Goal: Task Accomplishment & Management: Complete application form

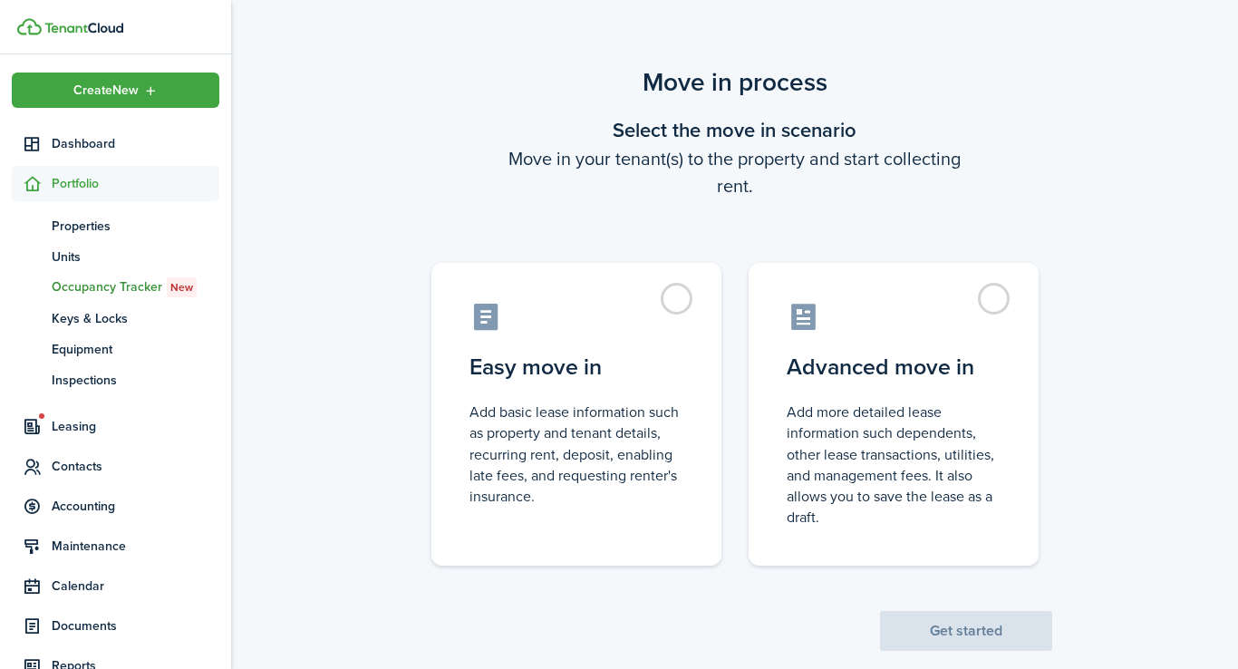
scroll to position [32, 0]
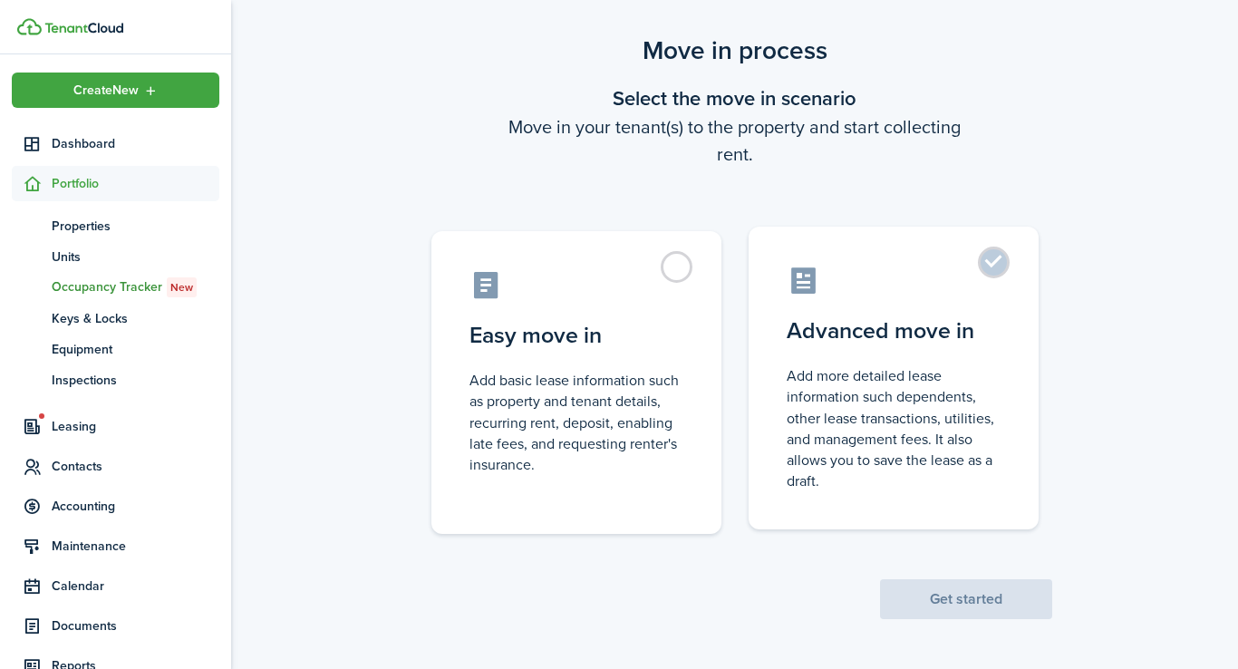
click at [991, 262] on label "Advanced move in Add more detailed lease information such dependents, other lea…" at bounding box center [894, 378] width 290 height 303
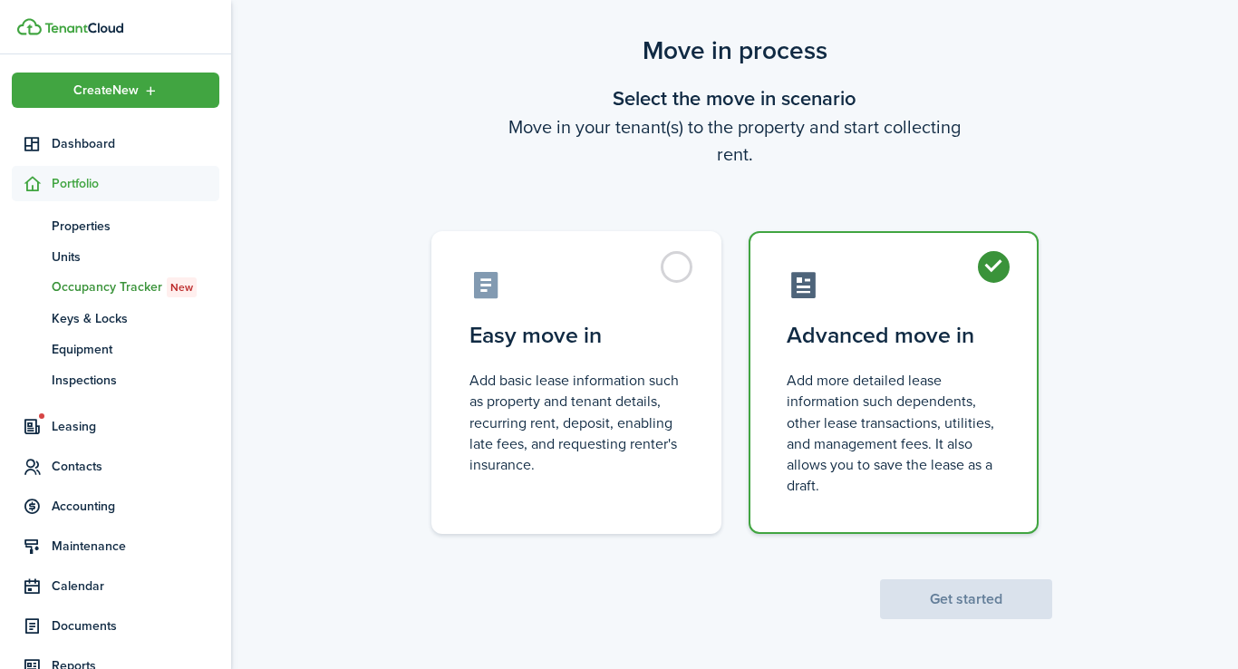
radio input "true"
click at [971, 603] on button "Get started" at bounding box center [966, 599] width 172 height 40
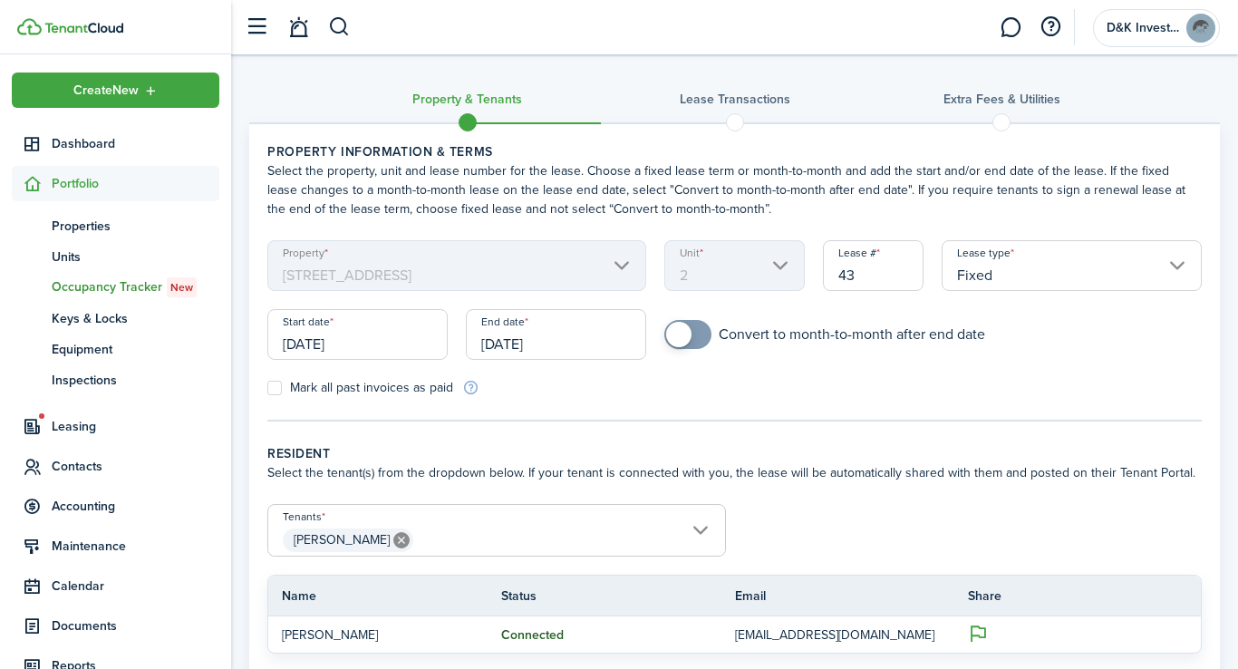
click at [344, 349] on input "[DATE]" at bounding box center [357, 334] width 180 height 51
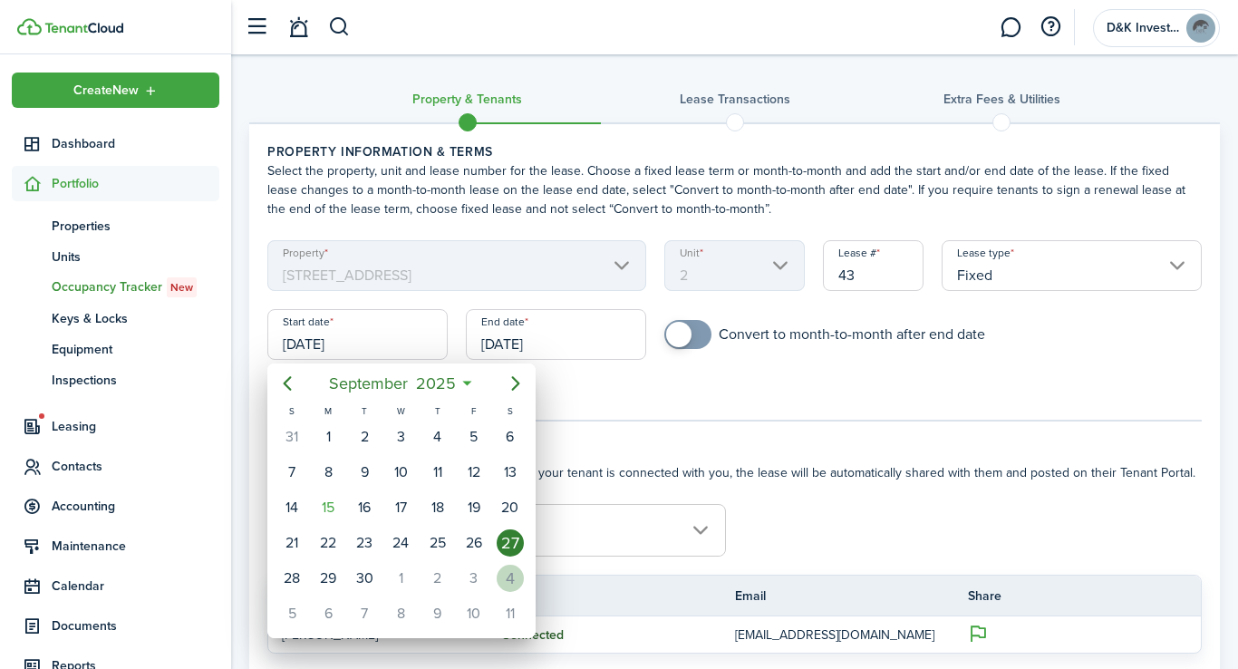
click at [507, 576] on div "4" at bounding box center [510, 578] width 27 height 27
type input "[DATE]"
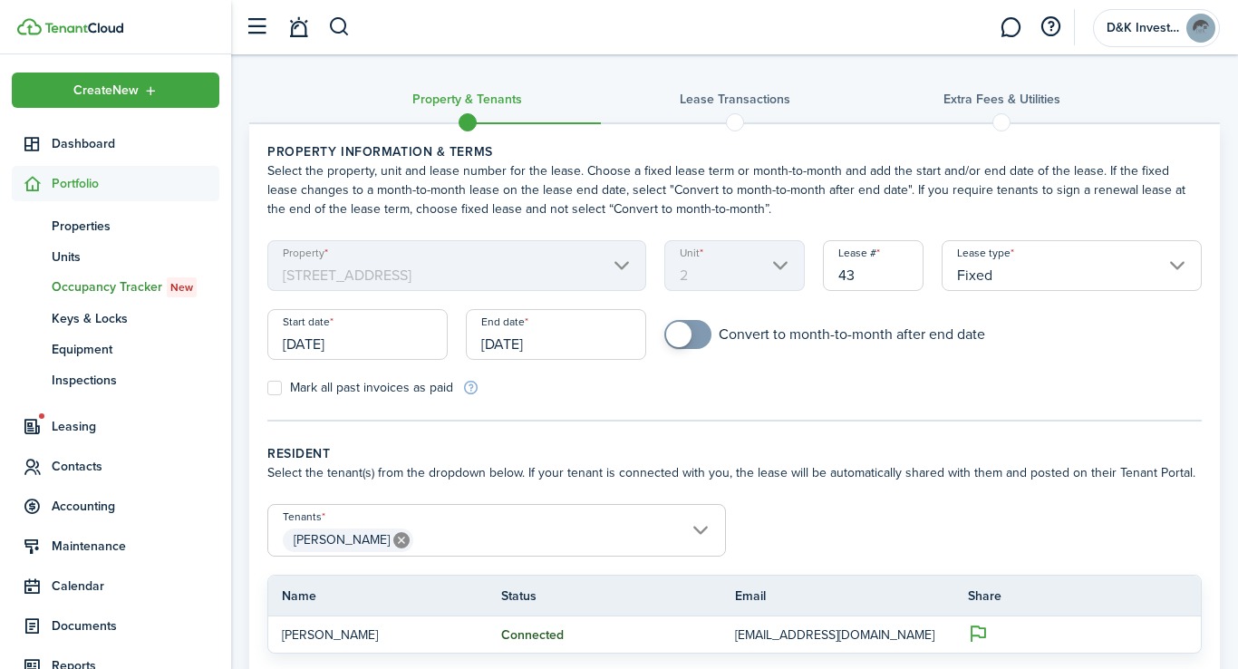
click at [513, 346] on input "[DATE]" at bounding box center [556, 334] width 180 height 51
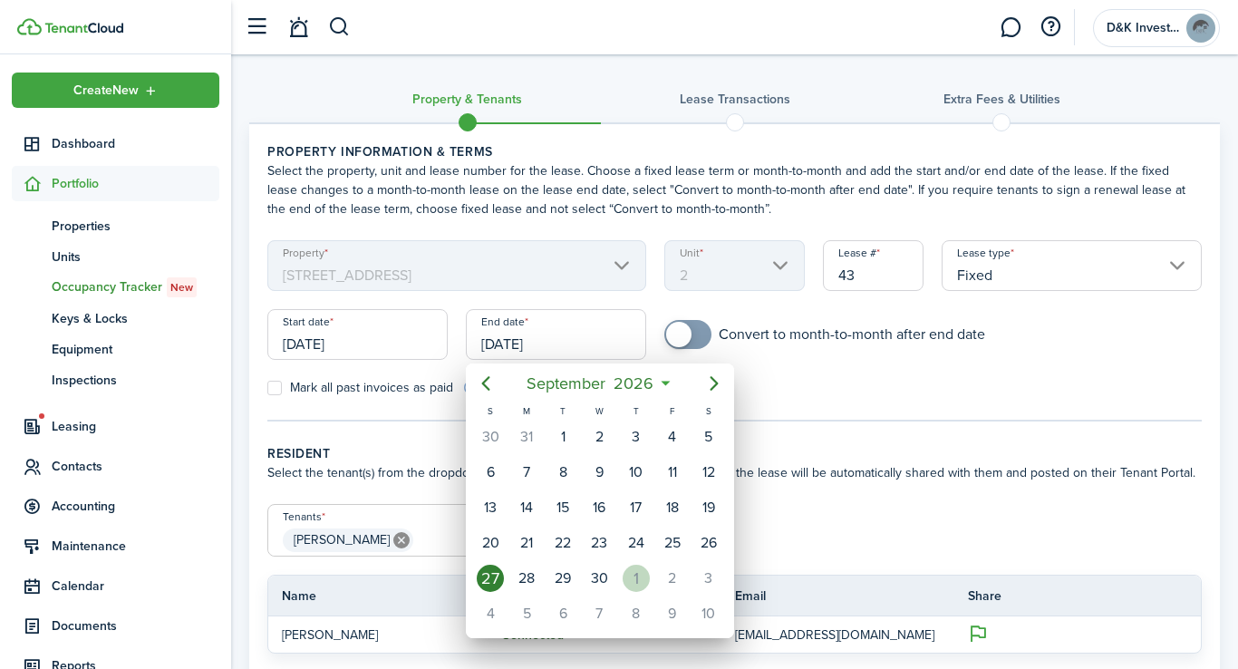
click at [640, 580] on div "1" at bounding box center [636, 578] width 27 height 27
type input "[DATE]"
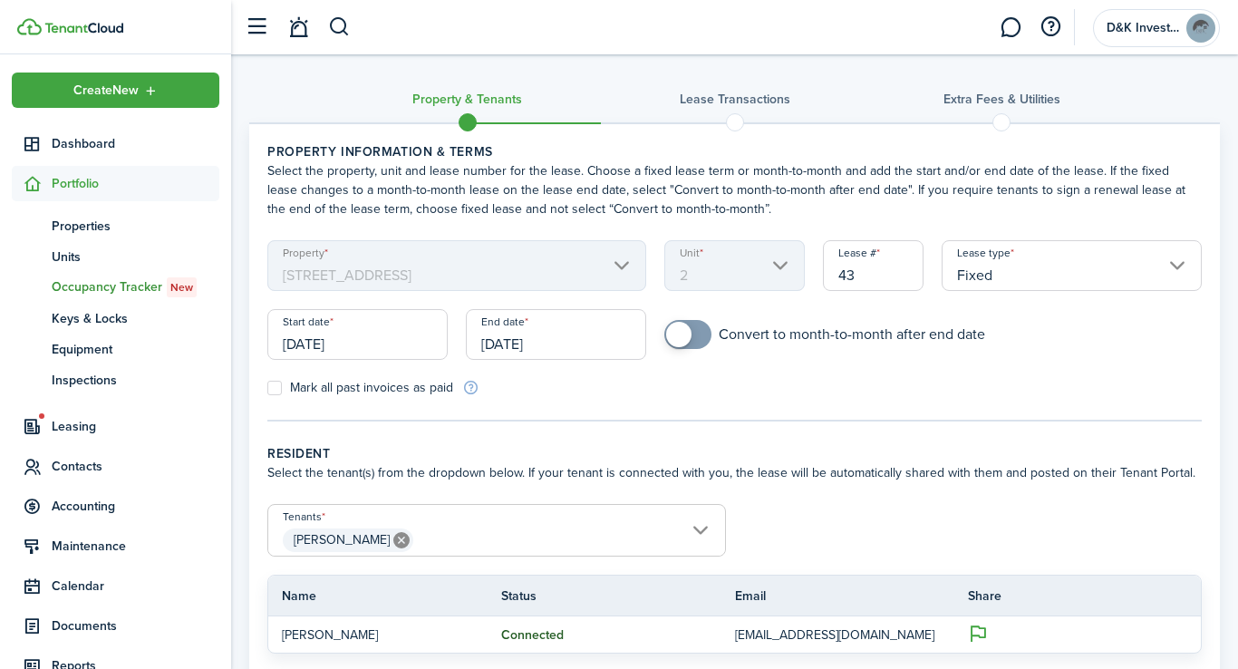
click at [580, 414] on tc-wizard-step "Property information & terms Select the property, unit and lease number for the…" at bounding box center [734, 281] width 934 height 279
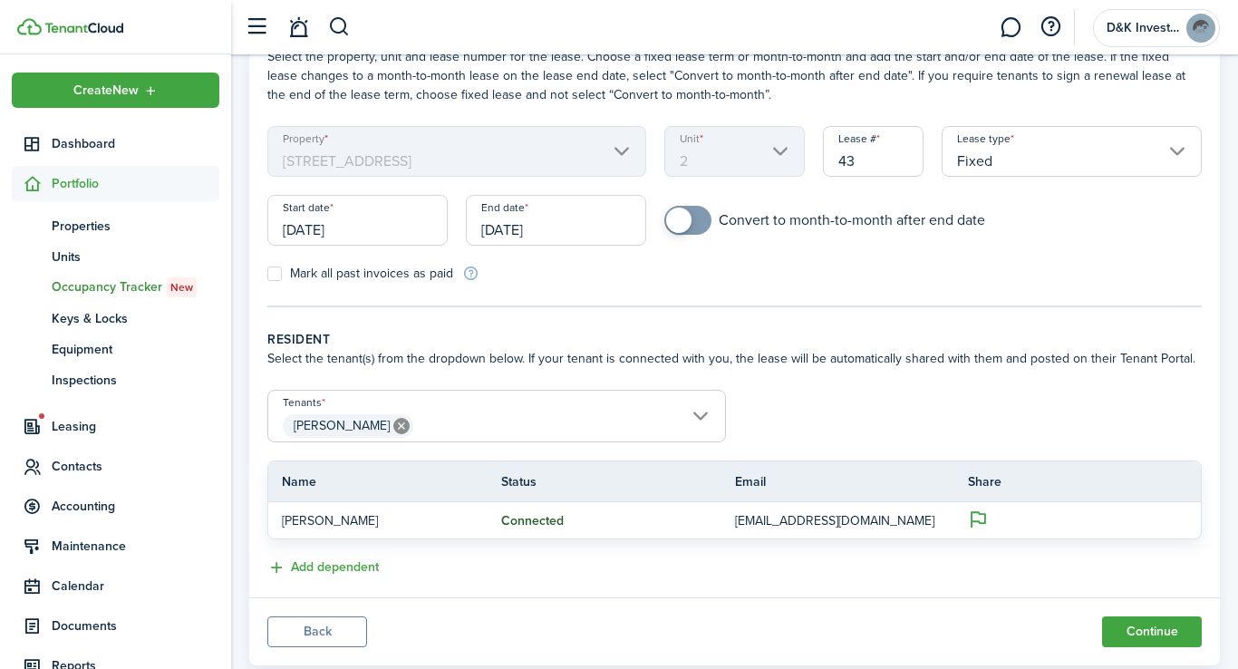
scroll to position [159, 0]
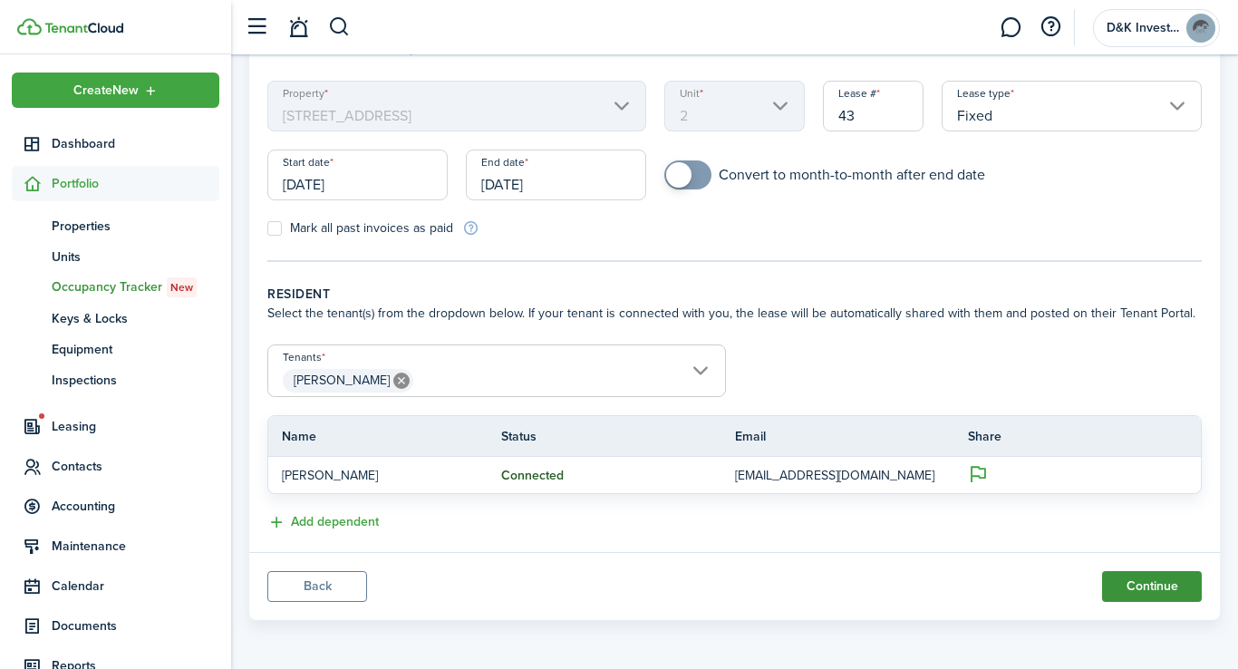
click at [1158, 587] on button "Continue" at bounding box center [1152, 586] width 100 height 31
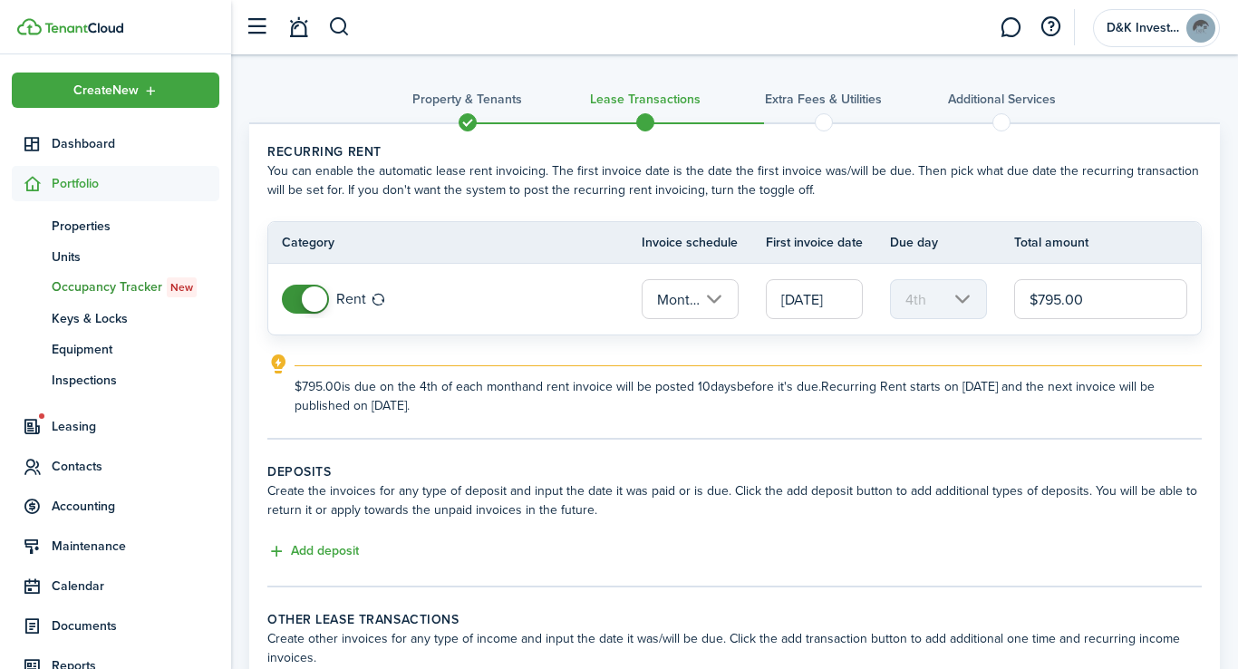
click at [728, 294] on input "Monthly" at bounding box center [690, 299] width 97 height 40
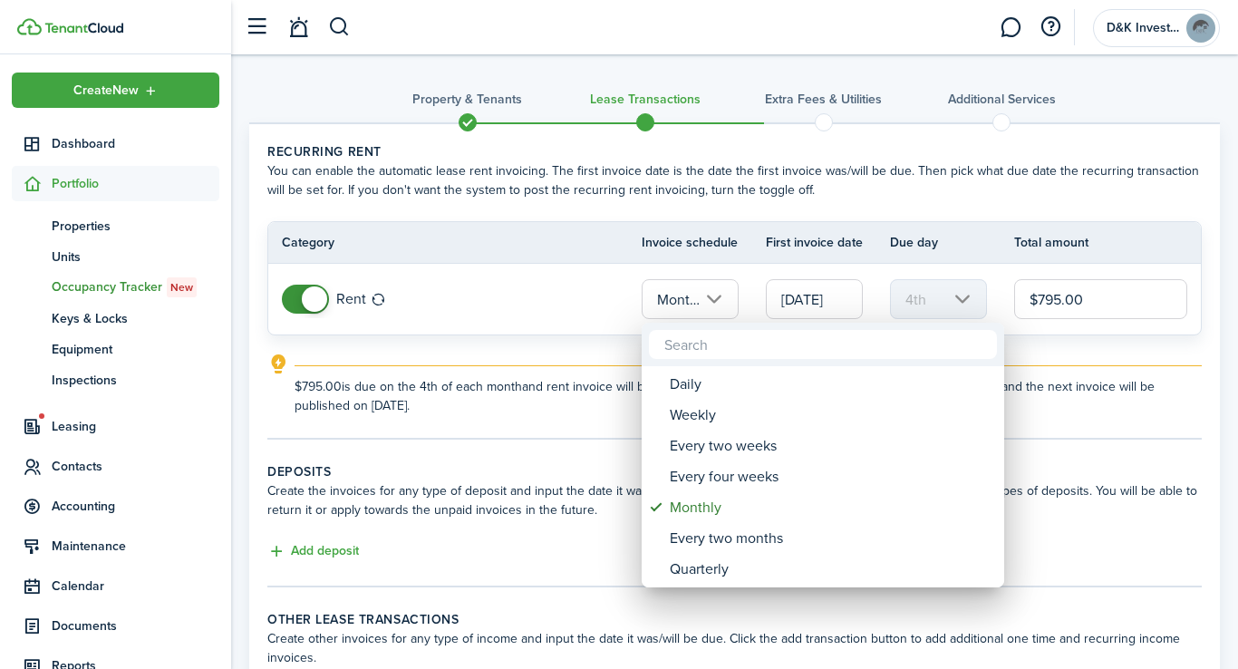
click at [728, 294] on div at bounding box center [619, 334] width 1528 height 959
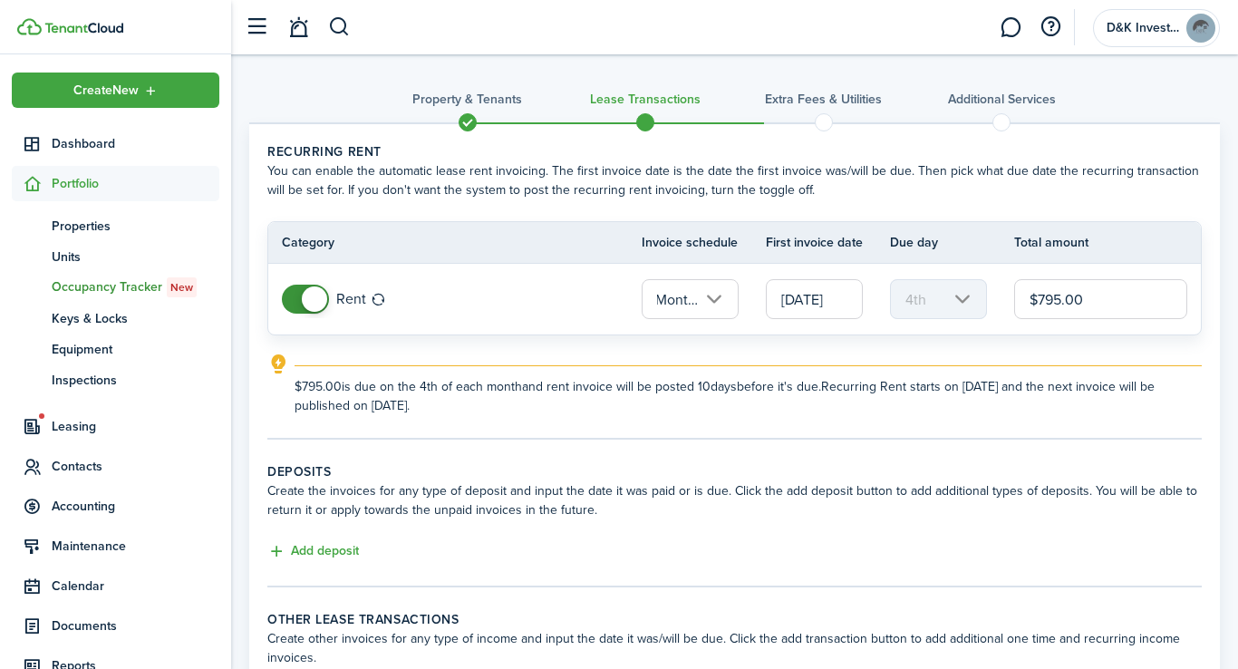
click at [804, 304] on input "[DATE]" at bounding box center [814, 299] width 97 height 40
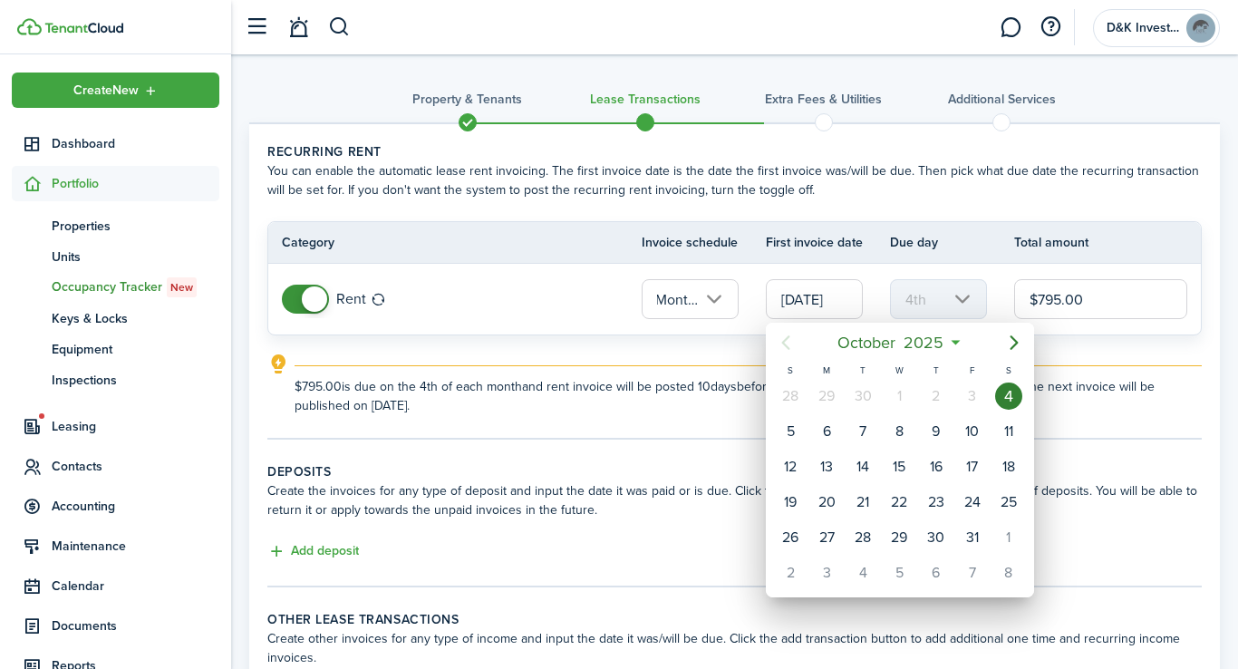
scroll to position [0, 0]
click at [1011, 537] on div "1" at bounding box center [1008, 537] width 27 height 27
type input "[DATE]"
type input "1st"
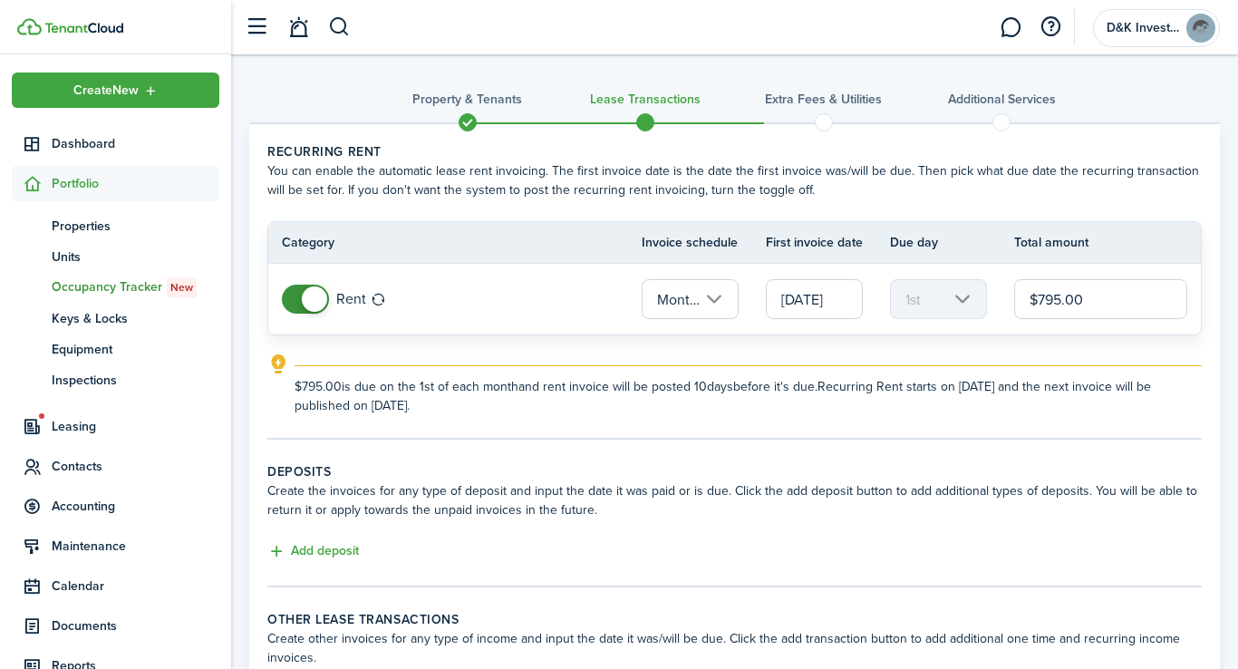
click at [845, 307] on input "[DATE]" at bounding box center [814, 299] width 97 height 40
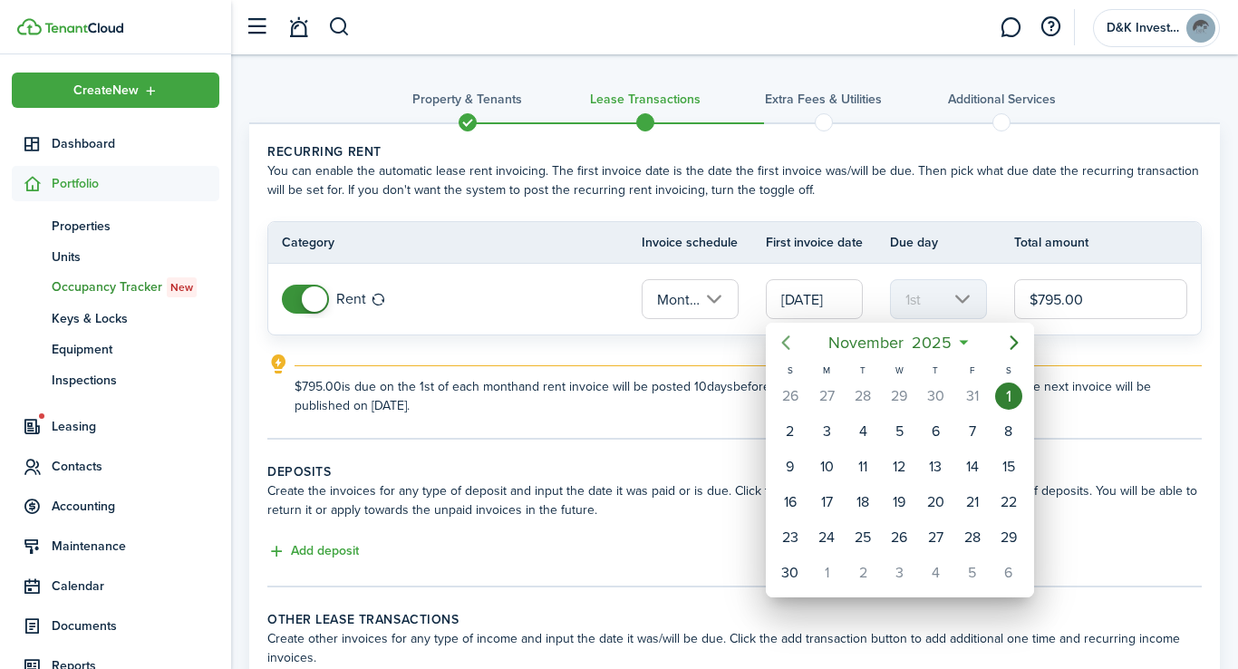
click at [788, 344] on icon "Previous page" at bounding box center [786, 343] width 22 height 22
click at [1008, 395] on div "4" at bounding box center [1008, 395] width 27 height 27
type input "[DATE]"
type input "4th"
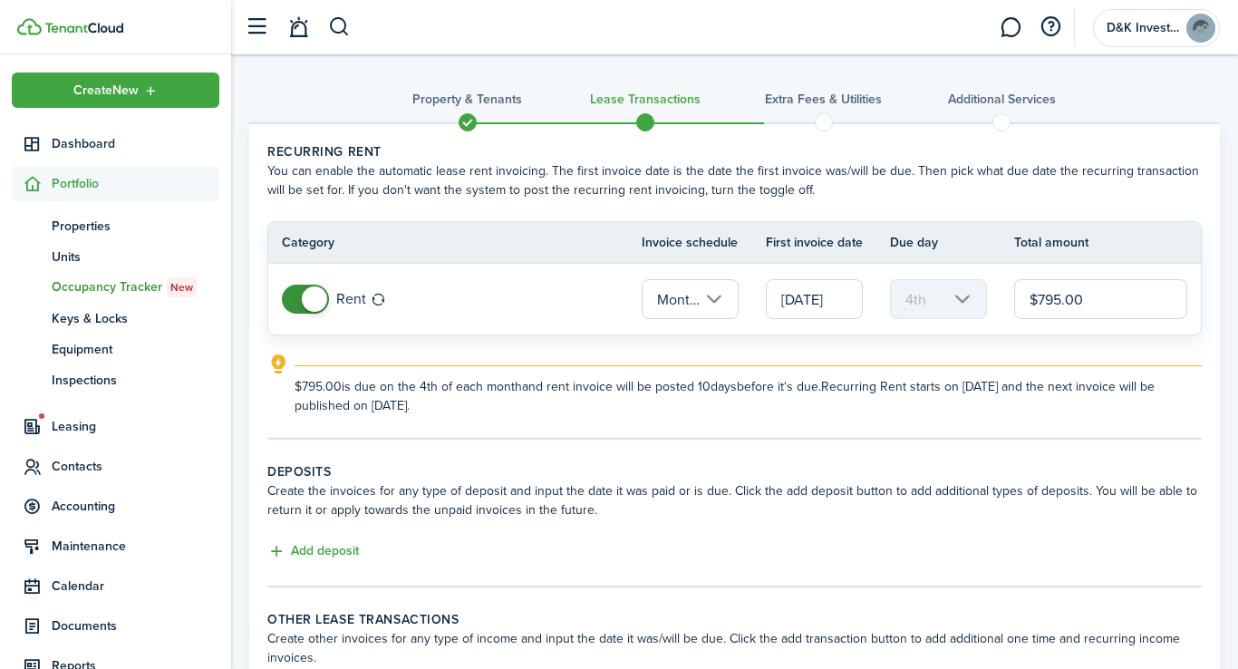
scroll to position [0, 7]
click at [1007, 419] on tc-wizard-step "Recurring rent You can enable the automatic lease rent invoicing. The first inv…" at bounding box center [734, 290] width 934 height 297
click at [344, 549] on button "Add deposit" at bounding box center [313, 551] width 92 height 21
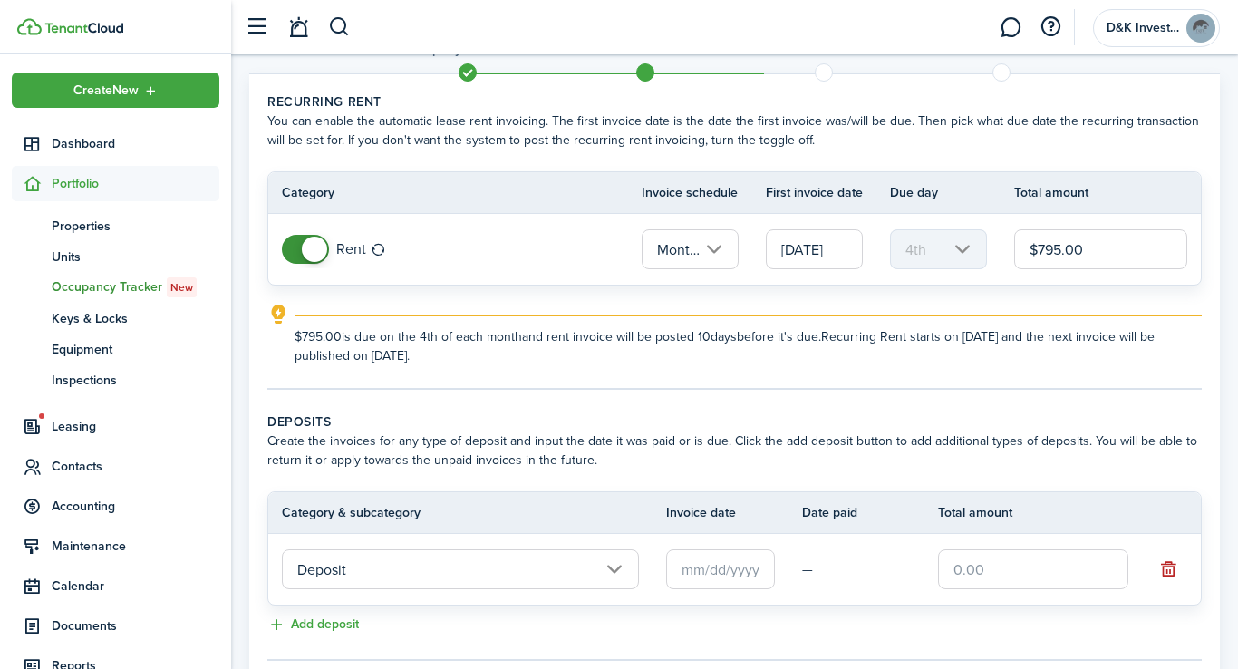
scroll to position [77, 0]
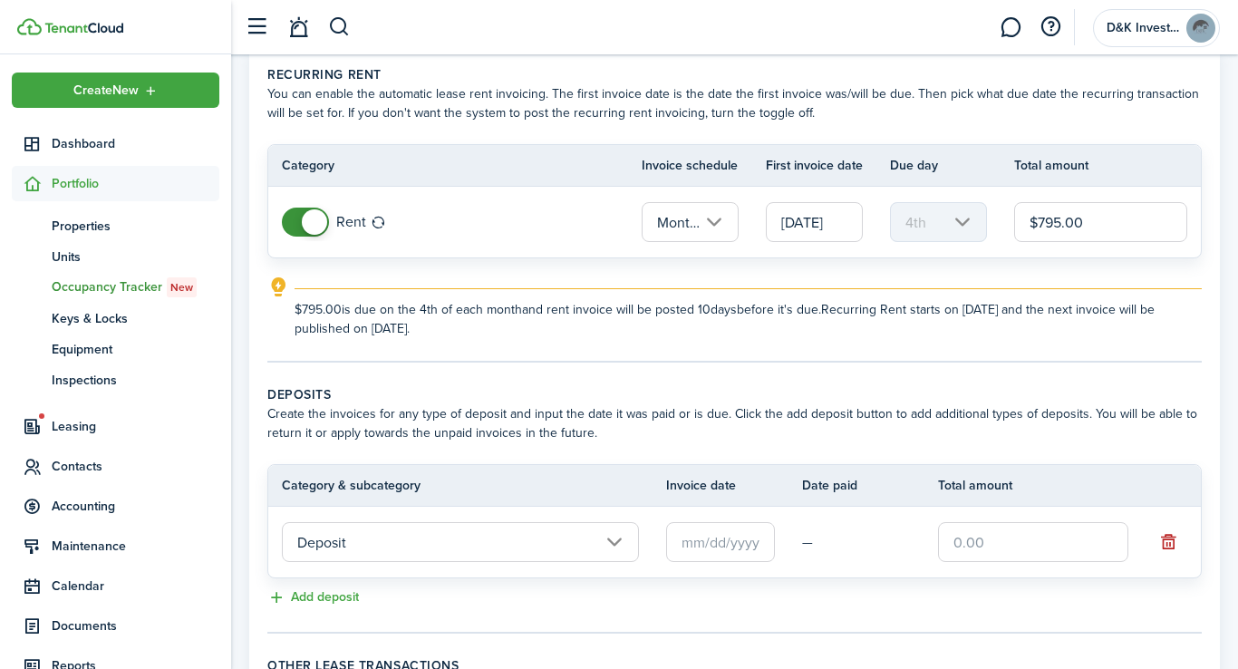
click at [622, 543] on input "Deposit" at bounding box center [460, 542] width 357 height 40
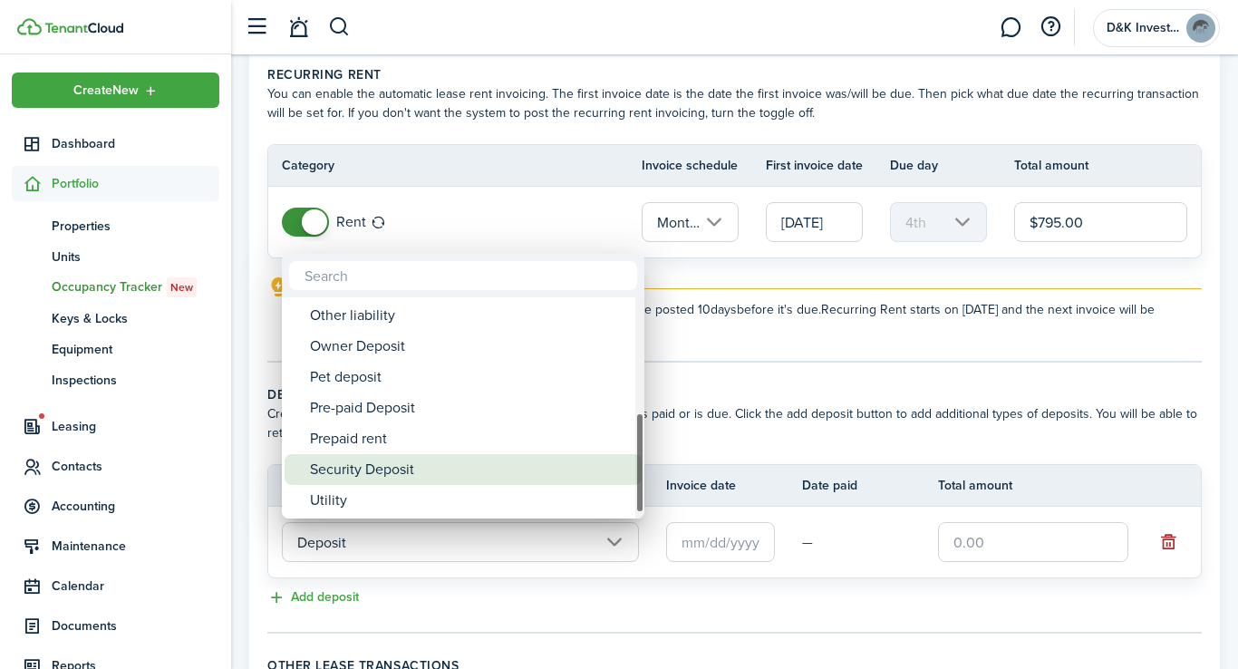
click at [529, 471] on div "Security Deposit" at bounding box center [470, 469] width 321 height 31
type input "Deposit / Security Deposit"
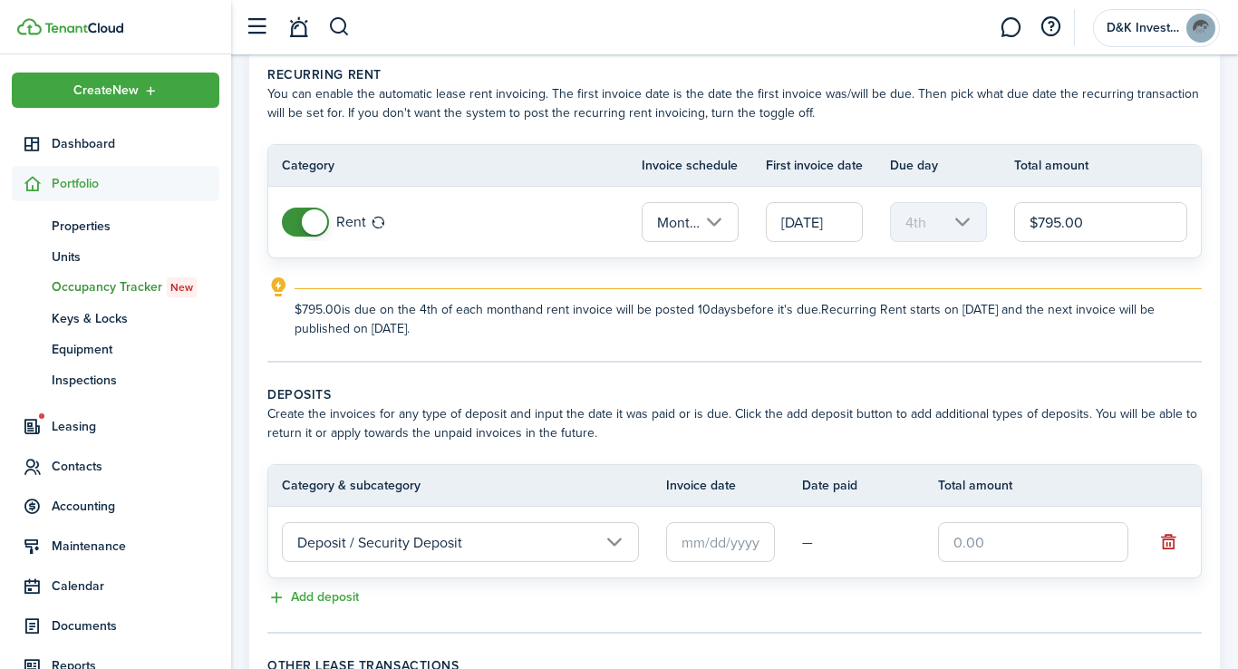
click at [739, 545] on input "text" at bounding box center [720, 542] width 109 height 40
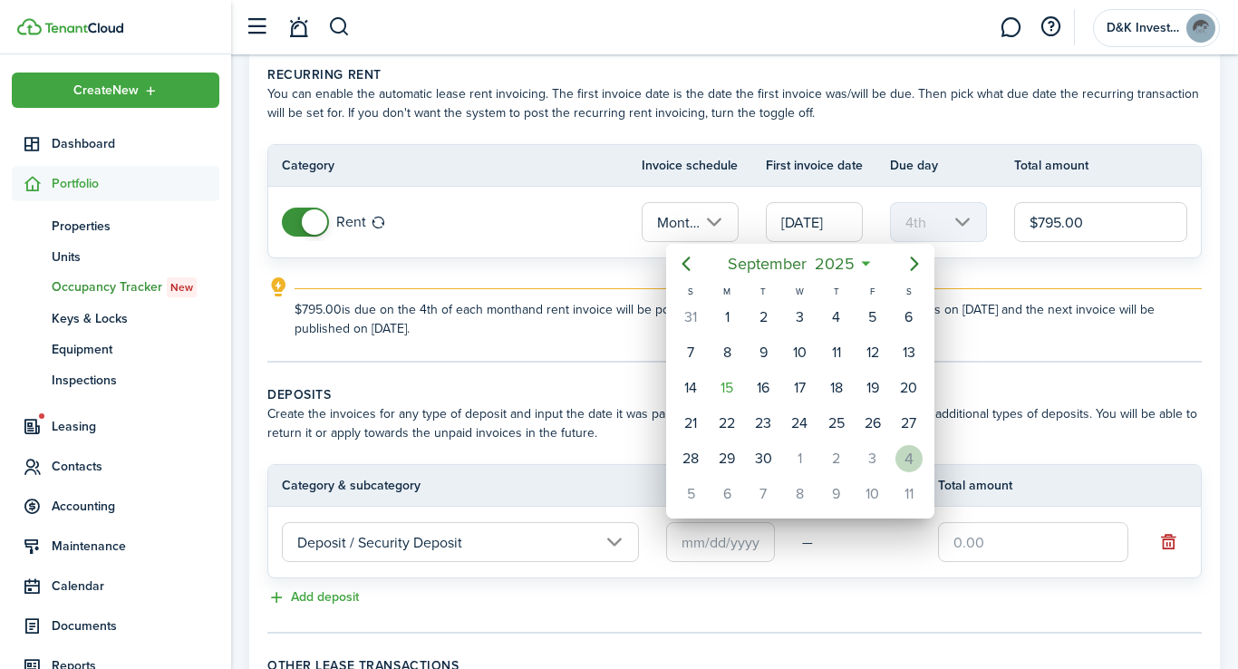
click at [905, 458] on div "4" at bounding box center [908, 458] width 27 height 27
type input "[DATE]"
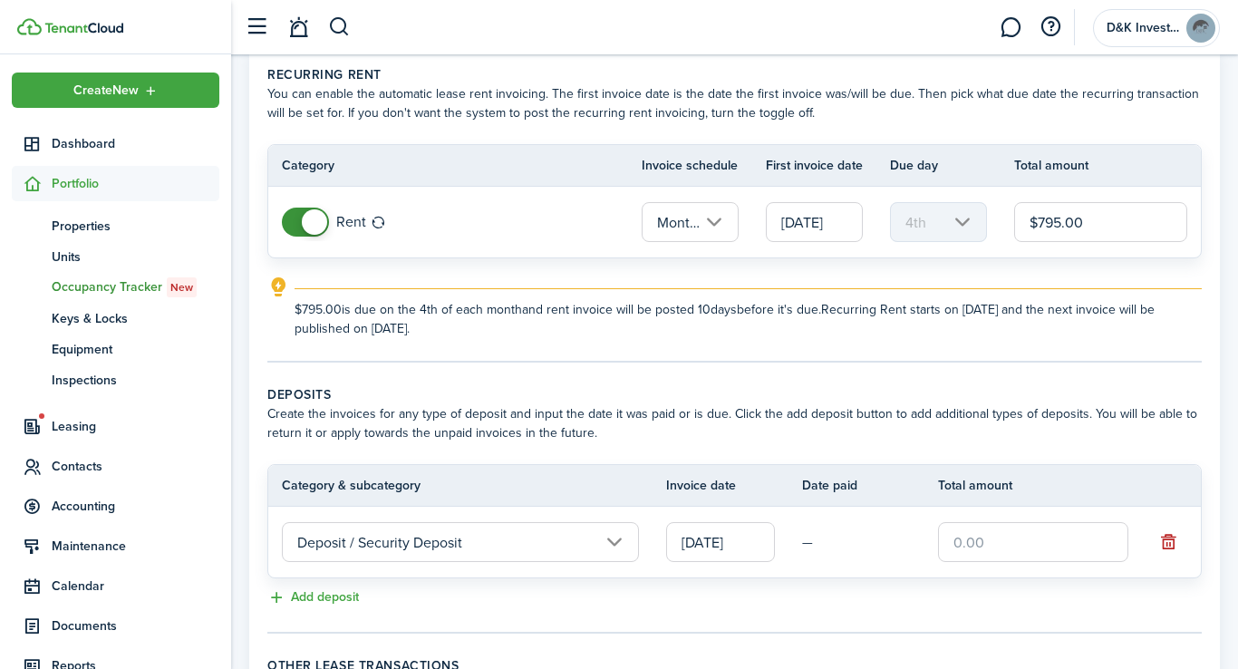
scroll to position [0, 0]
click at [967, 549] on input "text" at bounding box center [1033, 542] width 190 height 40
type input "$1,000.00"
click at [868, 592] on div "Add deposit" at bounding box center [734, 598] width 934 height 22
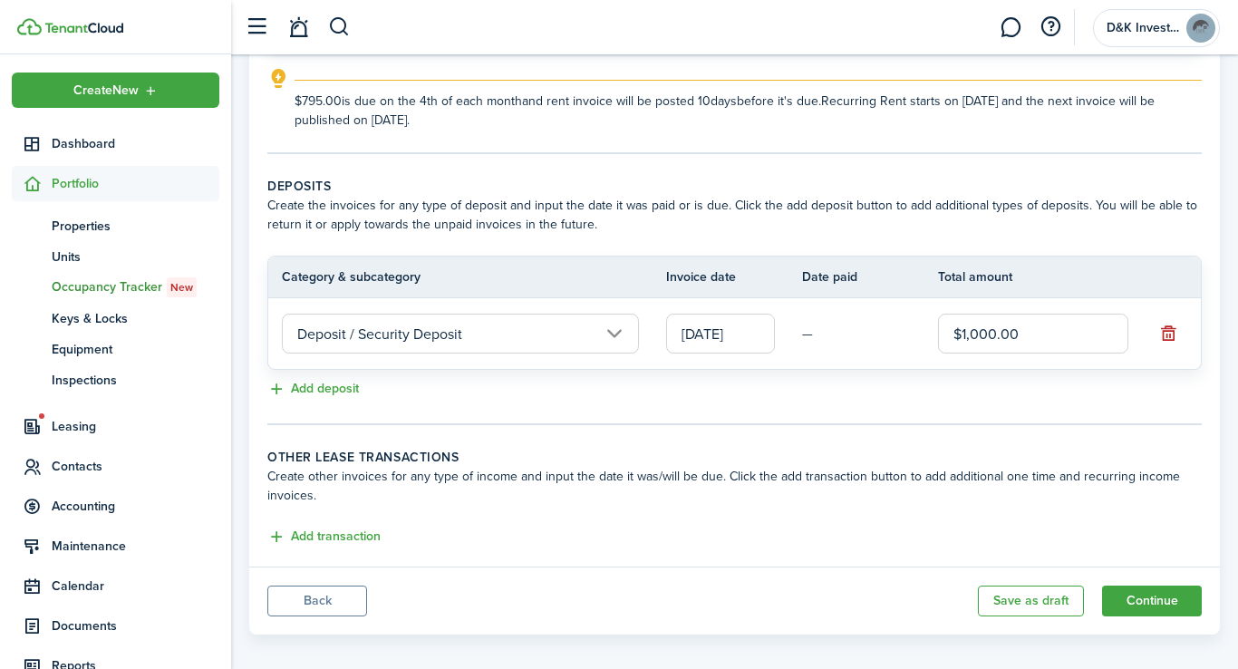
scroll to position [300, 0]
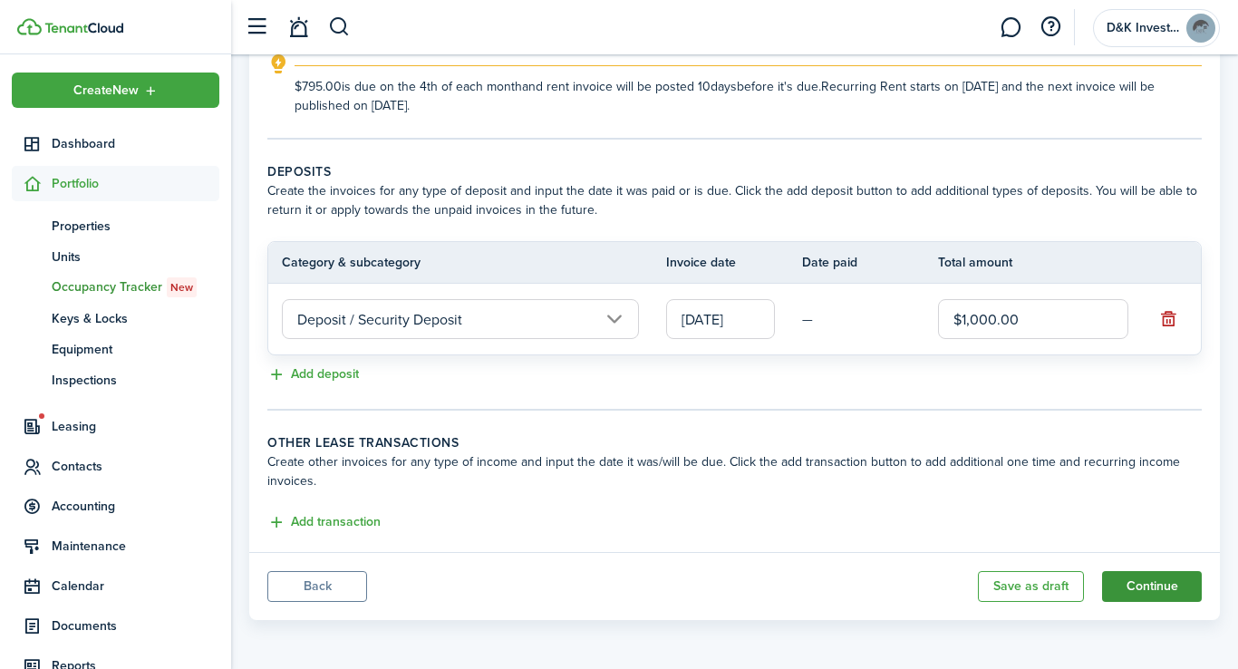
click at [1157, 590] on button "Continue" at bounding box center [1152, 586] width 100 height 31
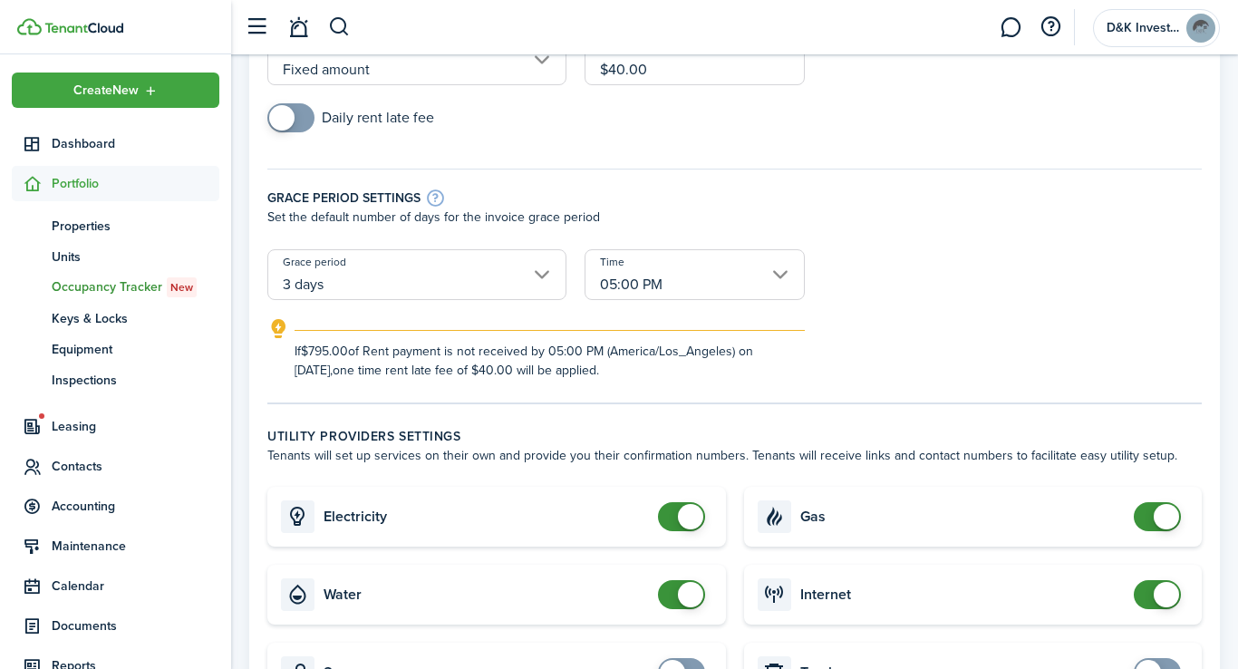
scroll to position [279, 0]
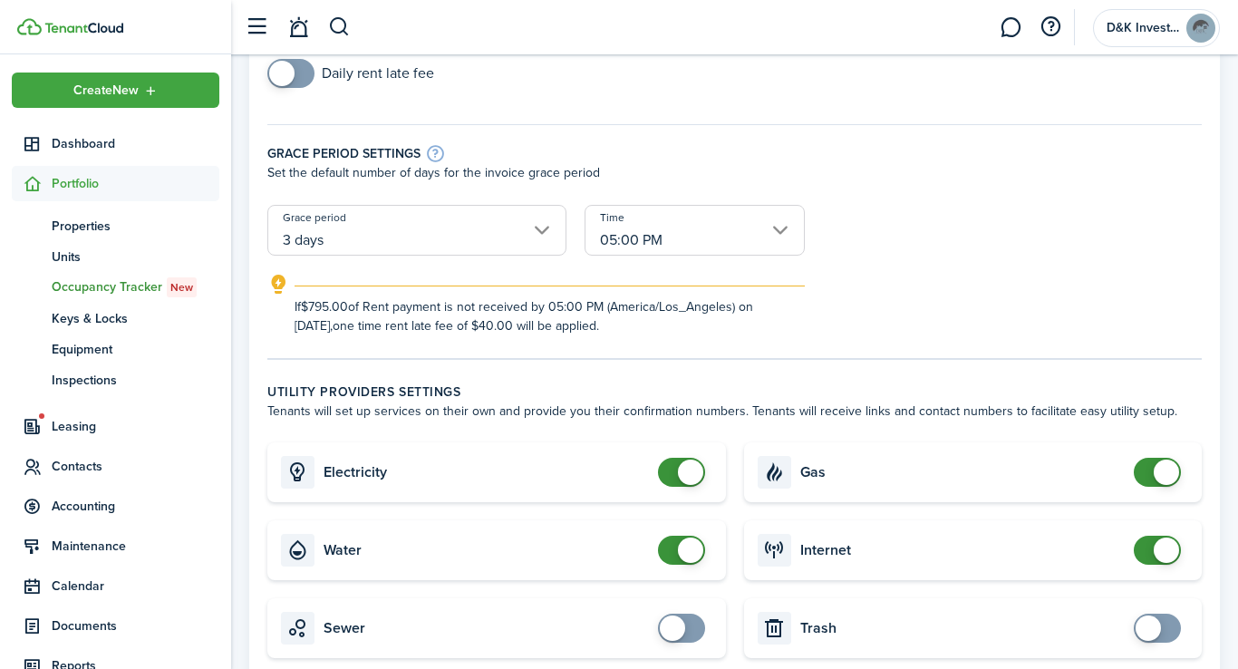
click at [540, 221] on input "3 days" at bounding box center [416, 230] width 299 height 51
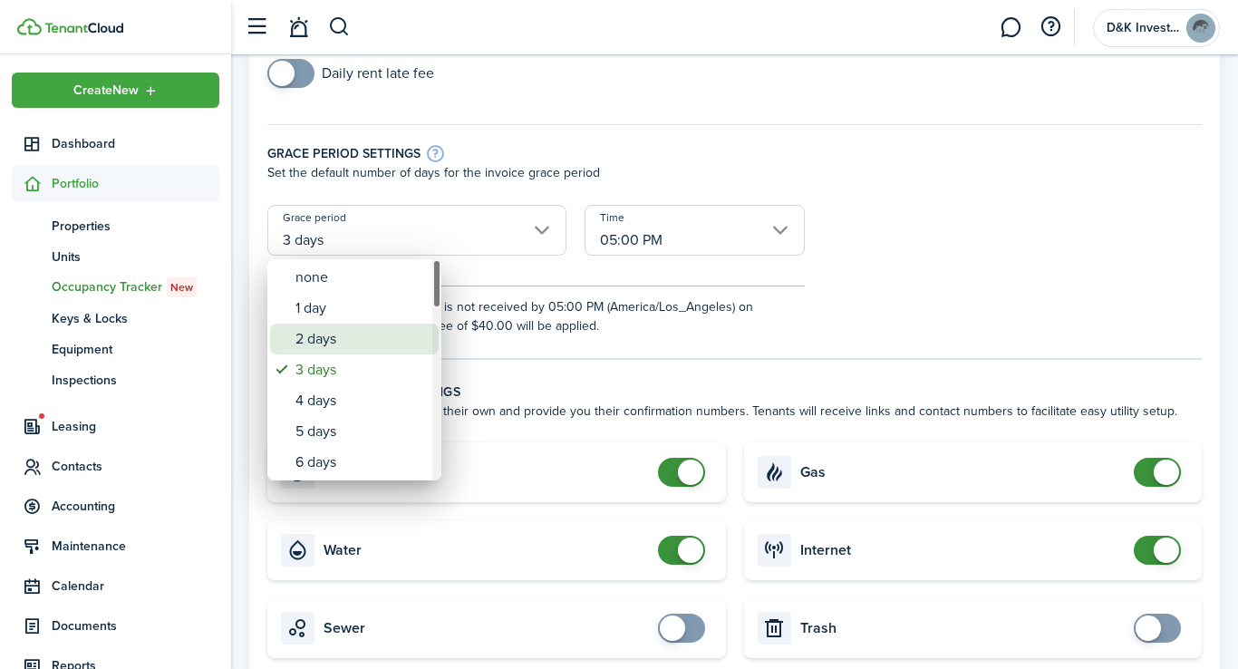
click at [373, 330] on div "2 days" at bounding box center [361, 339] width 132 height 31
type input "2 days"
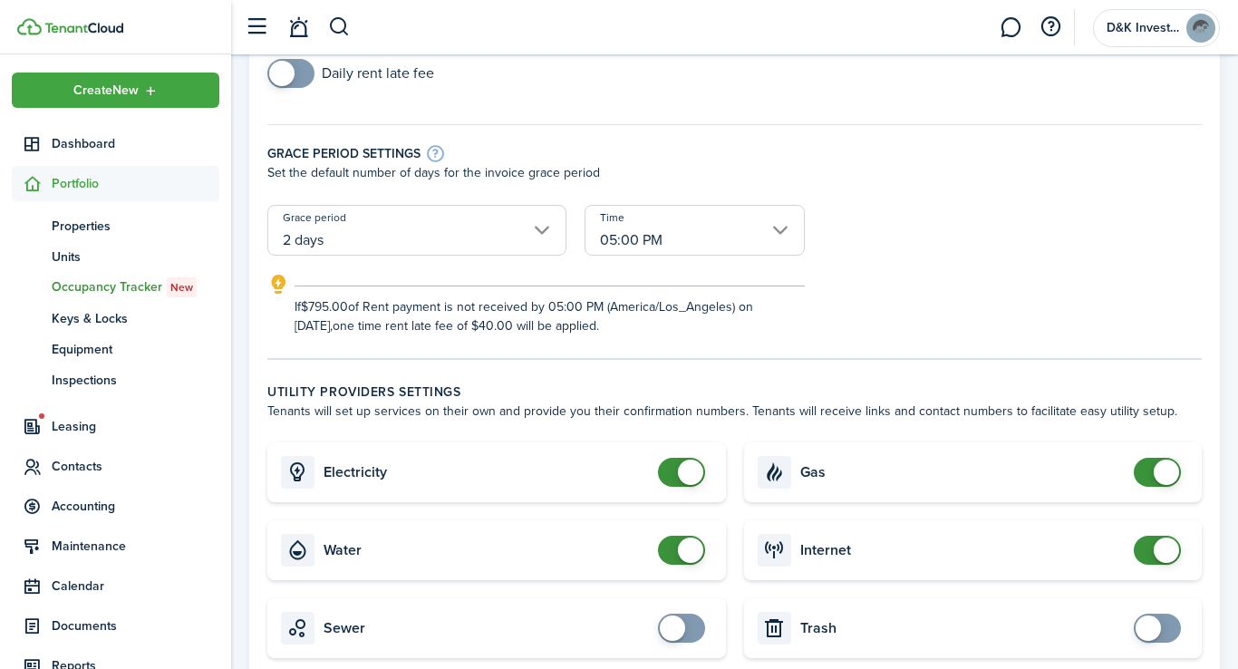
click at [910, 246] on form "One time rent late fee Type of fee Fixed amount Amount $40.00 Daily rent late f…" at bounding box center [734, 139] width 952 height 392
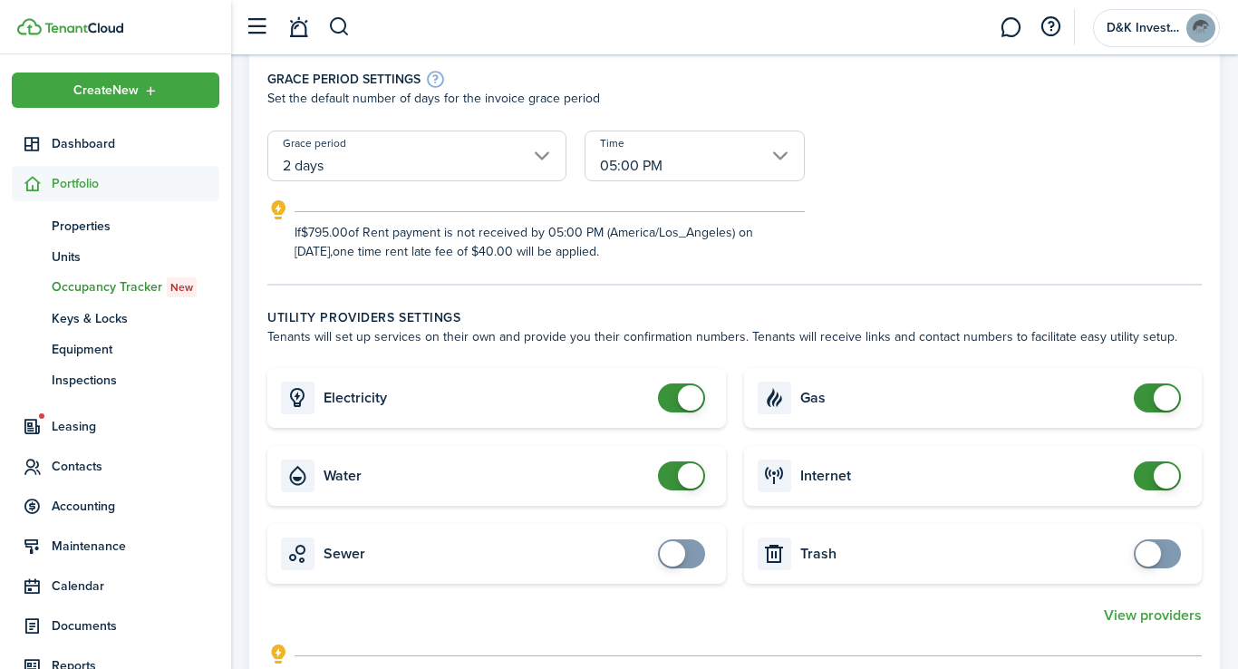
scroll to position [362, 0]
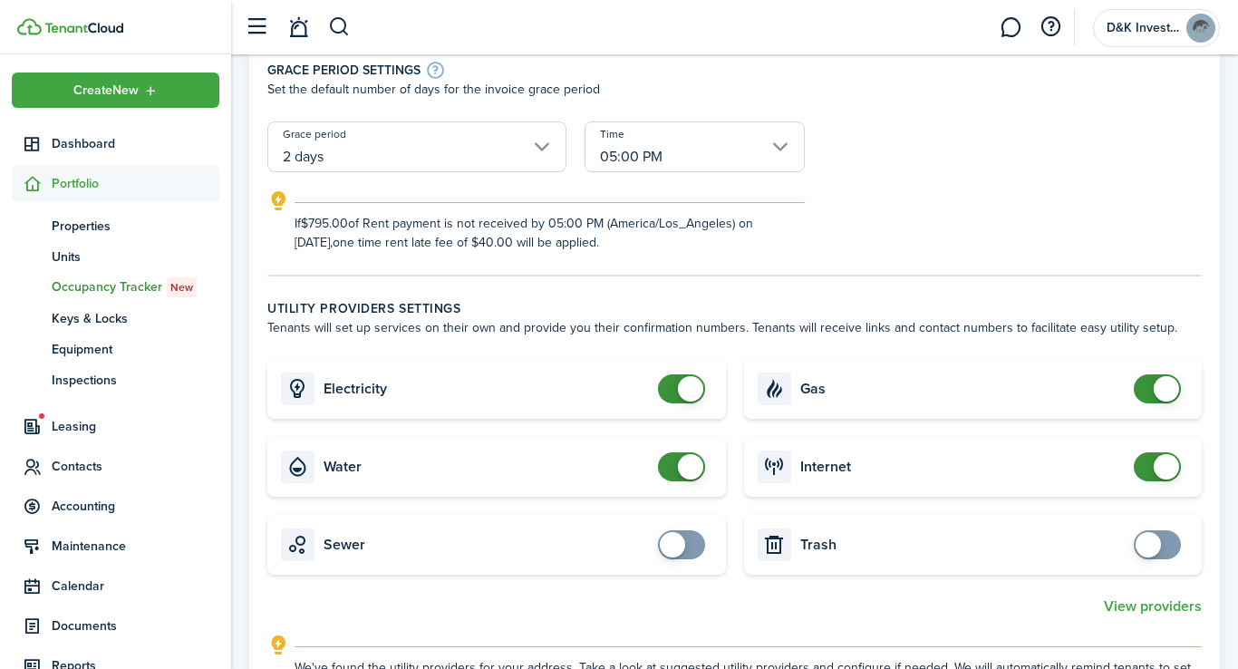
checkbox input "false"
click at [678, 463] on span at bounding box center [690, 466] width 25 height 25
checkbox input "false"
click at [1167, 391] on span at bounding box center [1166, 388] width 25 height 25
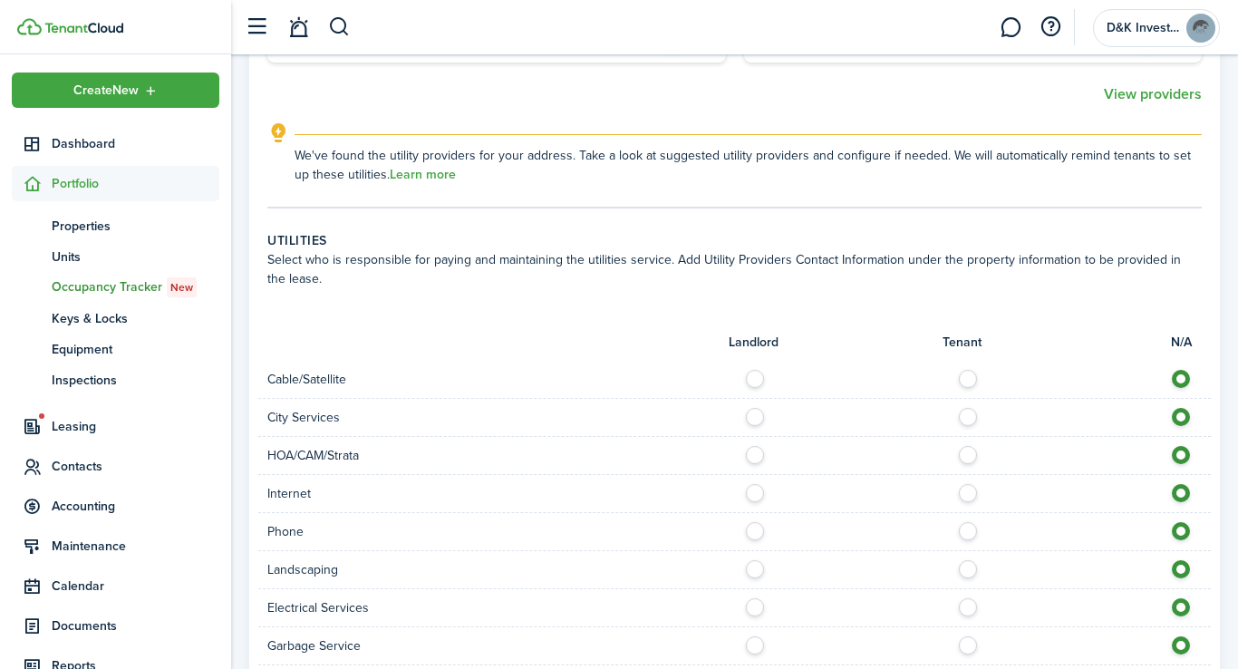
scroll to position [928, 0]
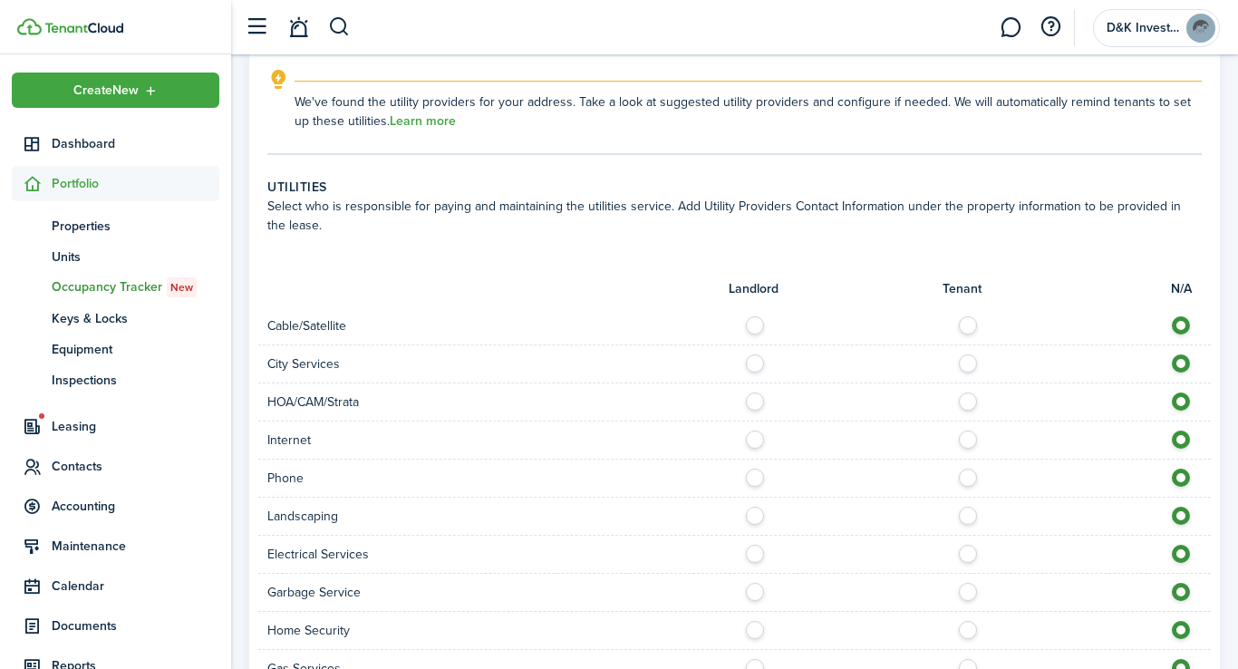
click at [968, 325] on label at bounding box center [973, 320] width 32 height 9
radio input "true"
click at [752, 363] on label at bounding box center [760, 358] width 32 height 9
radio input "true"
click at [967, 440] on label at bounding box center [973, 434] width 32 height 9
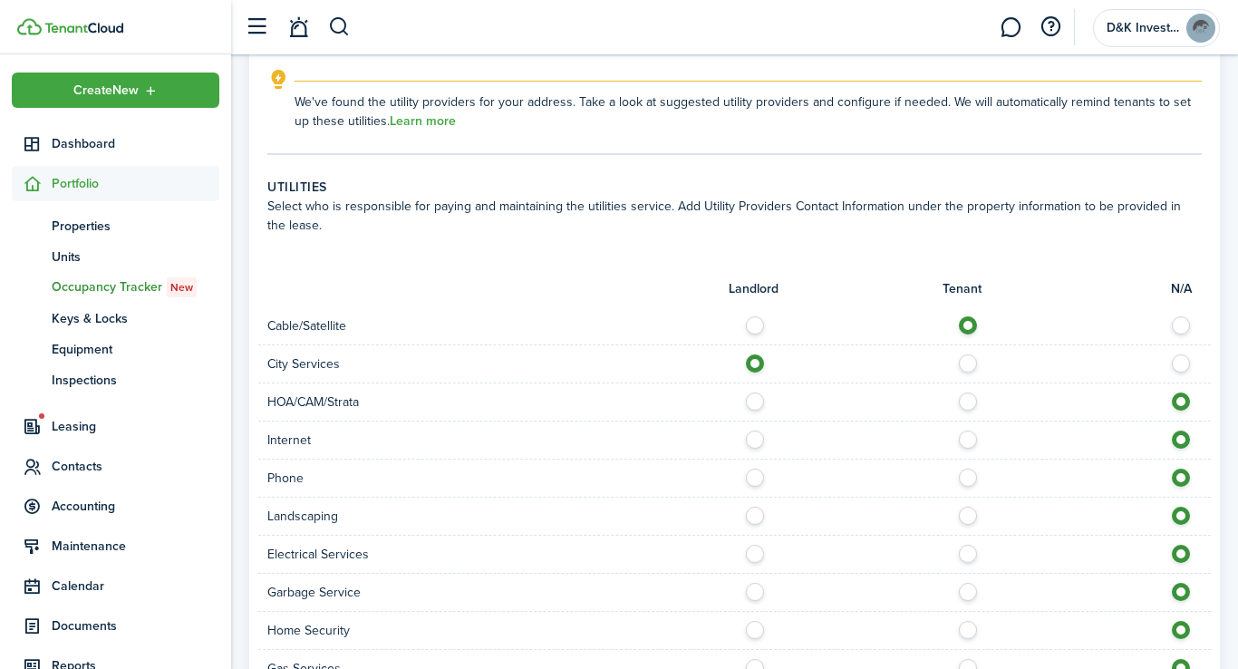
radio input "true"
click at [969, 476] on label at bounding box center [973, 473] width 32 height 9
radio input "true"
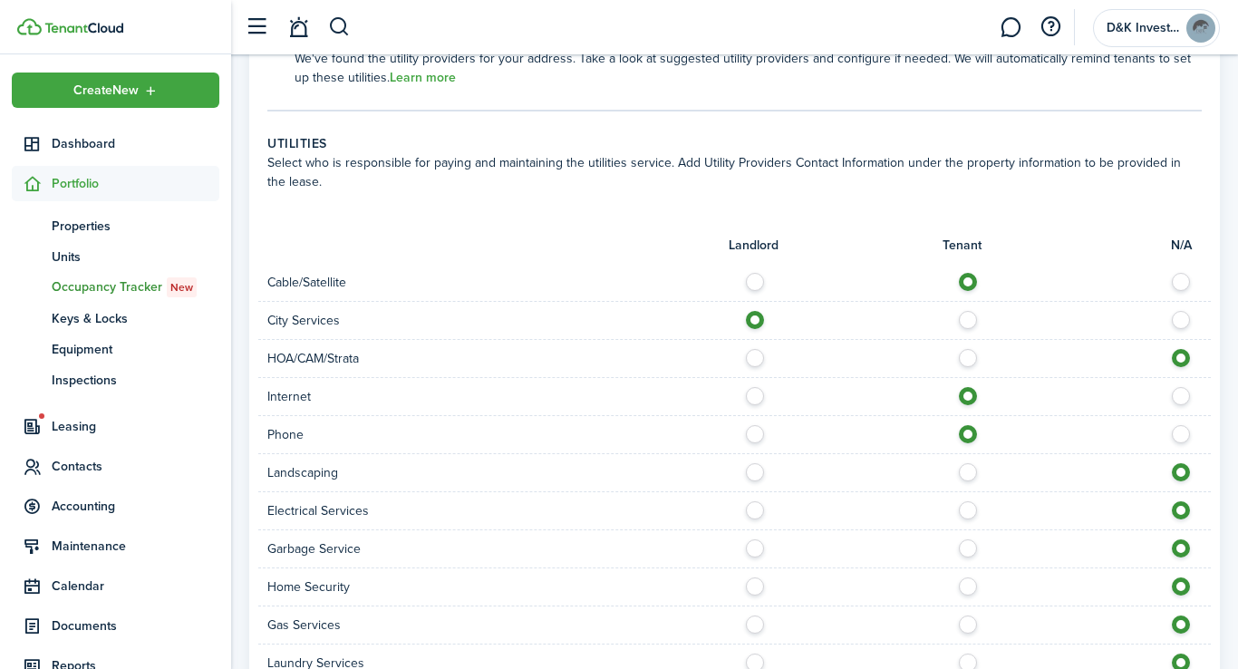
scroll to position [972, 0]
click at [969, 508] on label at bounding box center [973, 504] width 32 height 9
radio input "true"
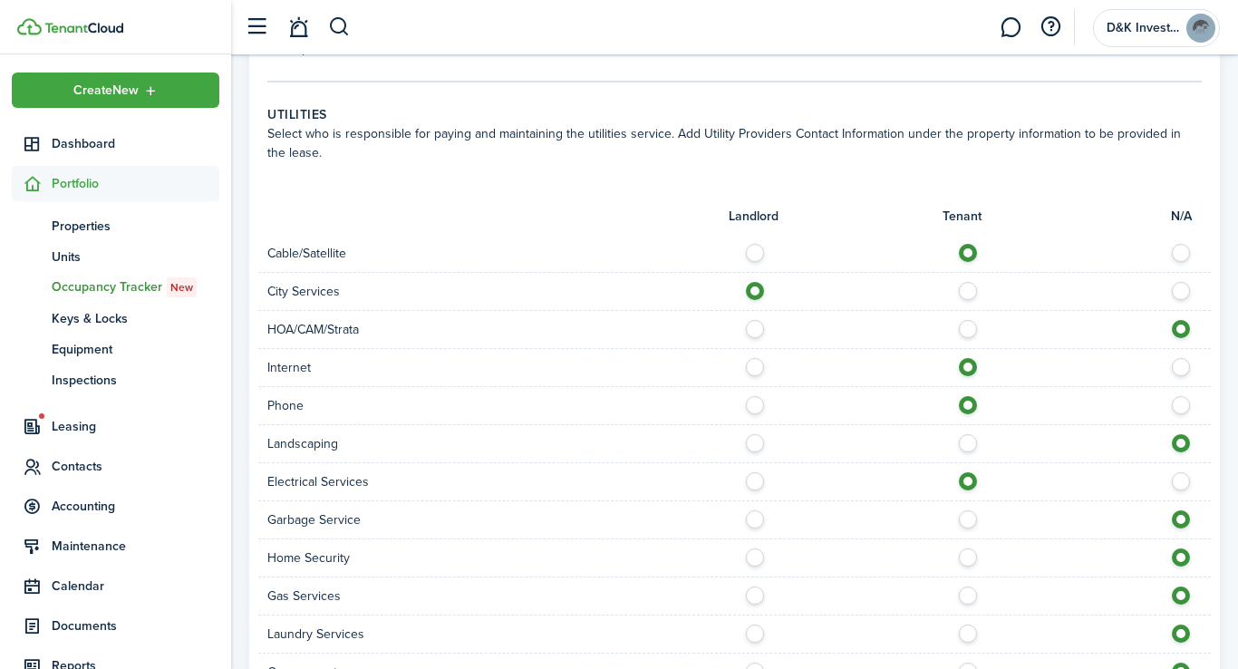
scroll to position [1001, 0]
click at [758, 517] on label at bounding box center [760, 513] width 32 height 9
radio input "true"
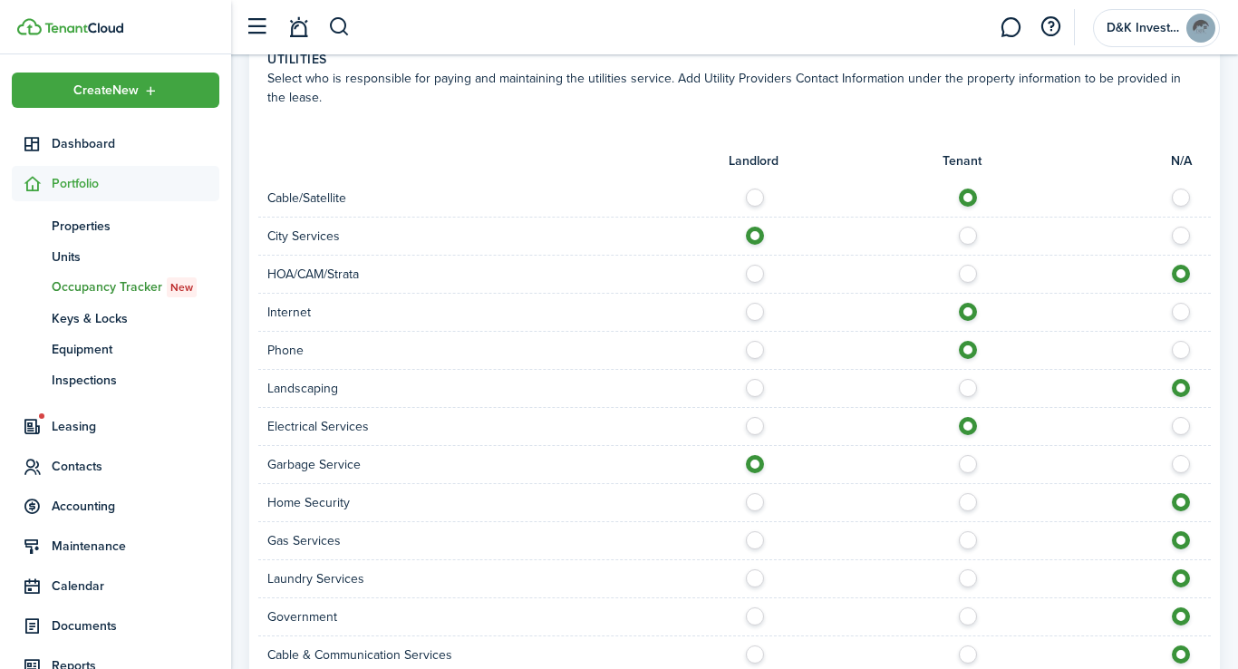
scroll to position [1066, 0]
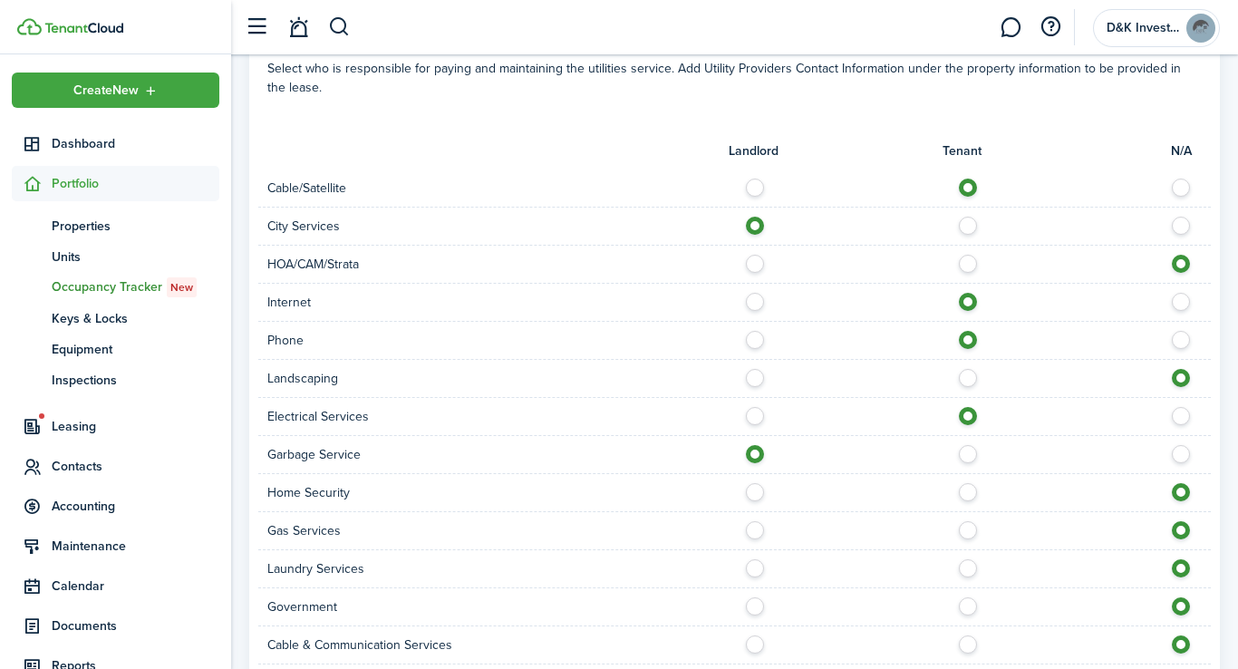
click at [969, 568] on label at bounding box center [973, 563] width 32 height 9
radio input "true"
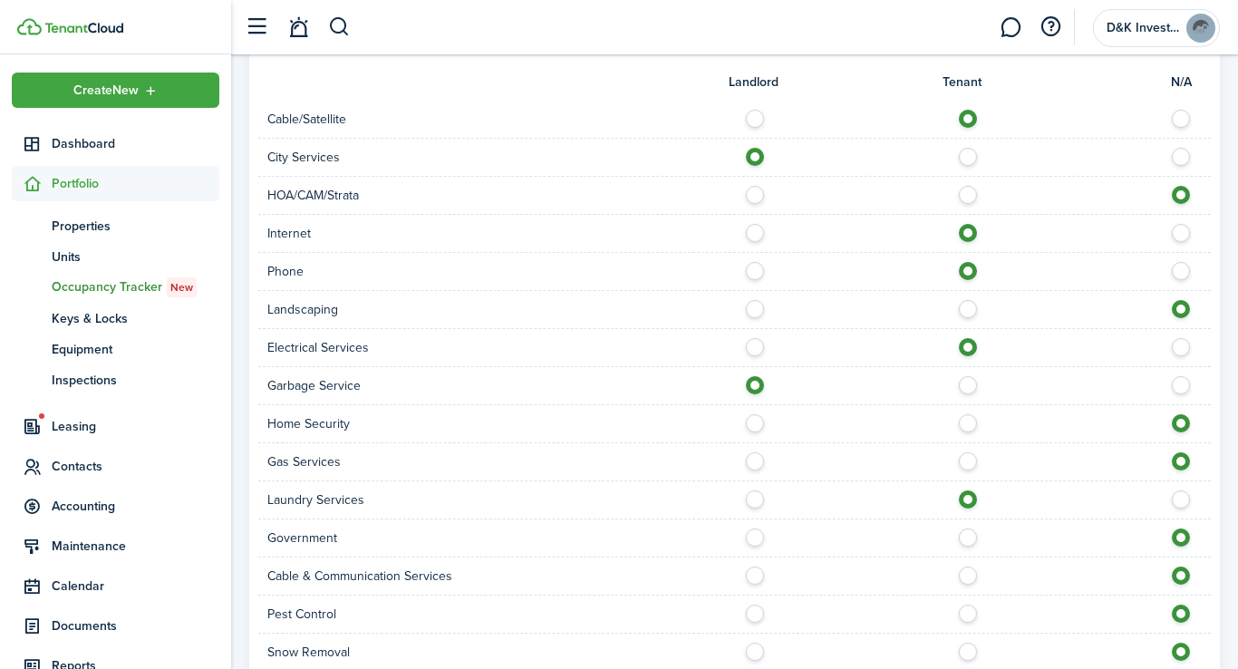
scroll to position [1140, 0]
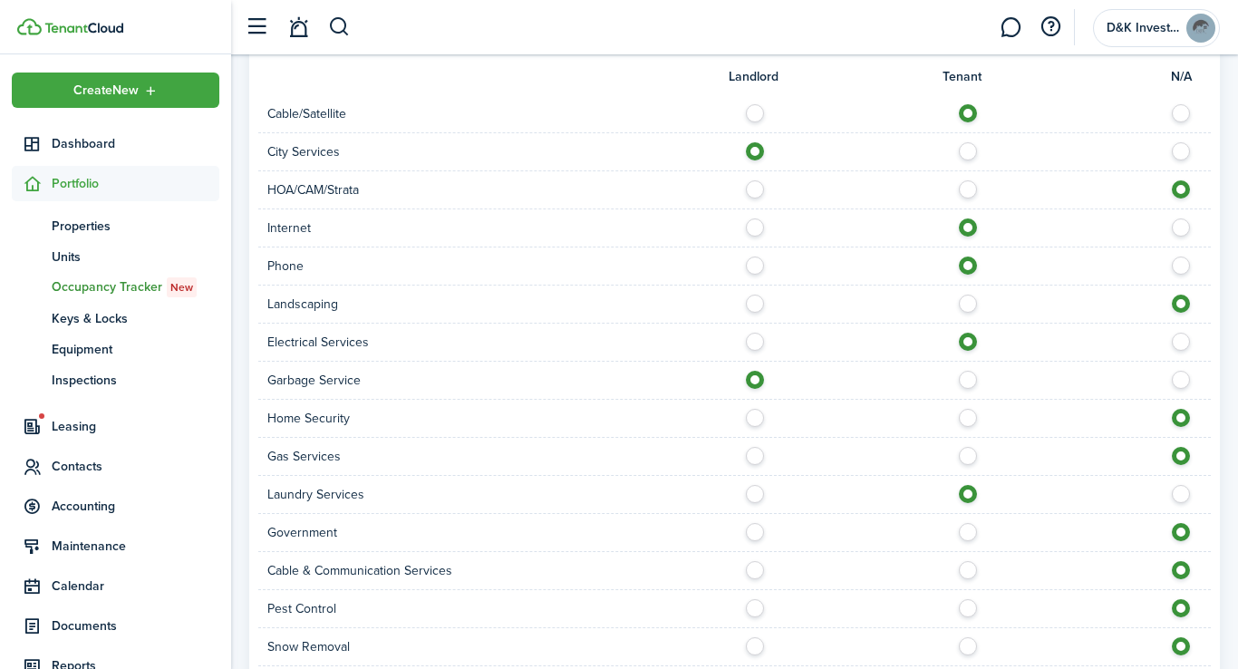
click at [969, 570] on label at bounding box center [973, 565] width 32 height 9
radio input "true"
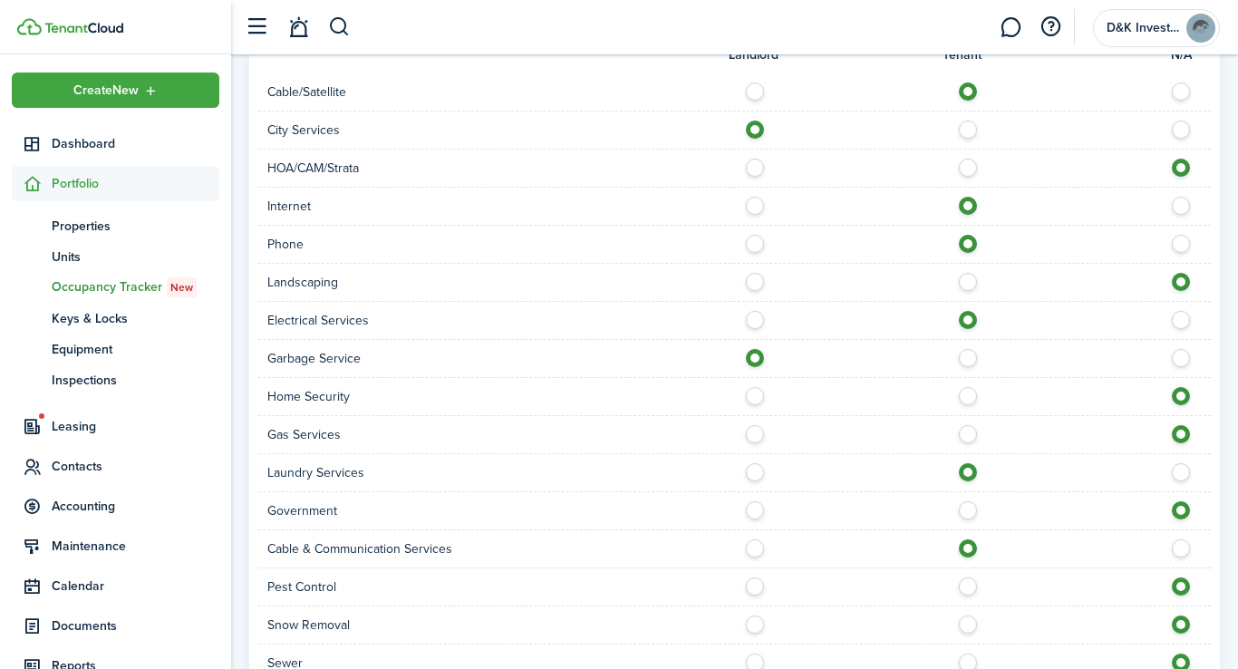
scroll to position [1164, 0]
click at [969, 583] on label at bounding box center [973, 579] width 32 height 9
radio input "true"
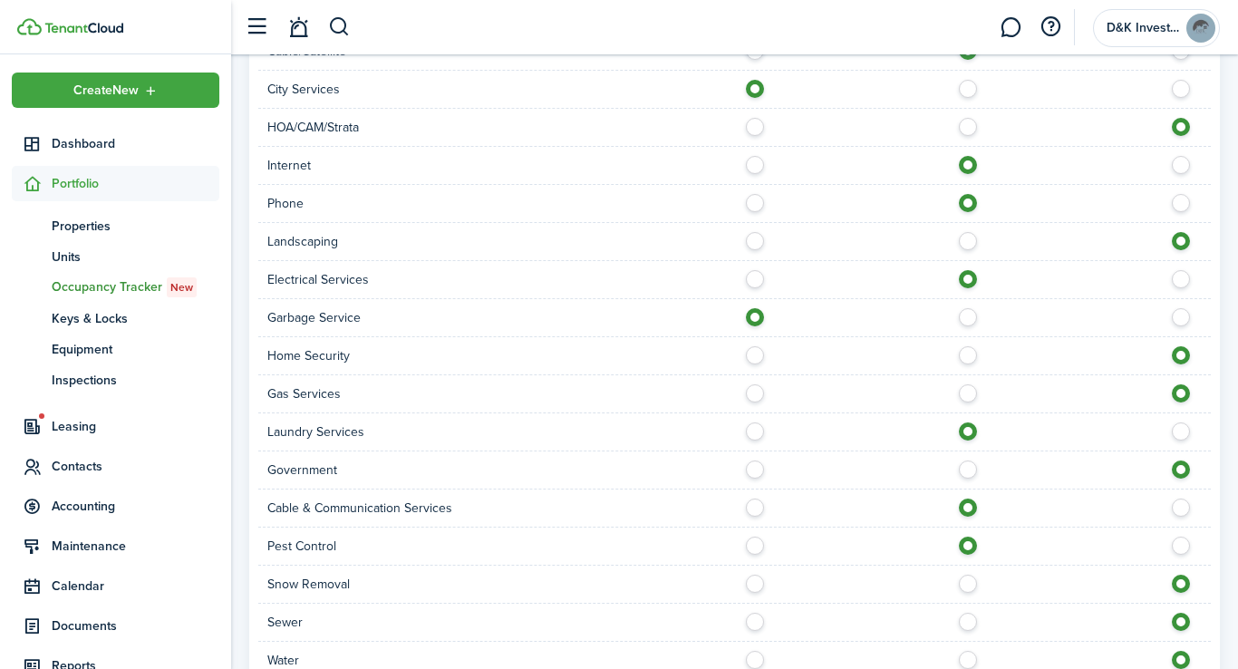
scroll to position [1206, 0]
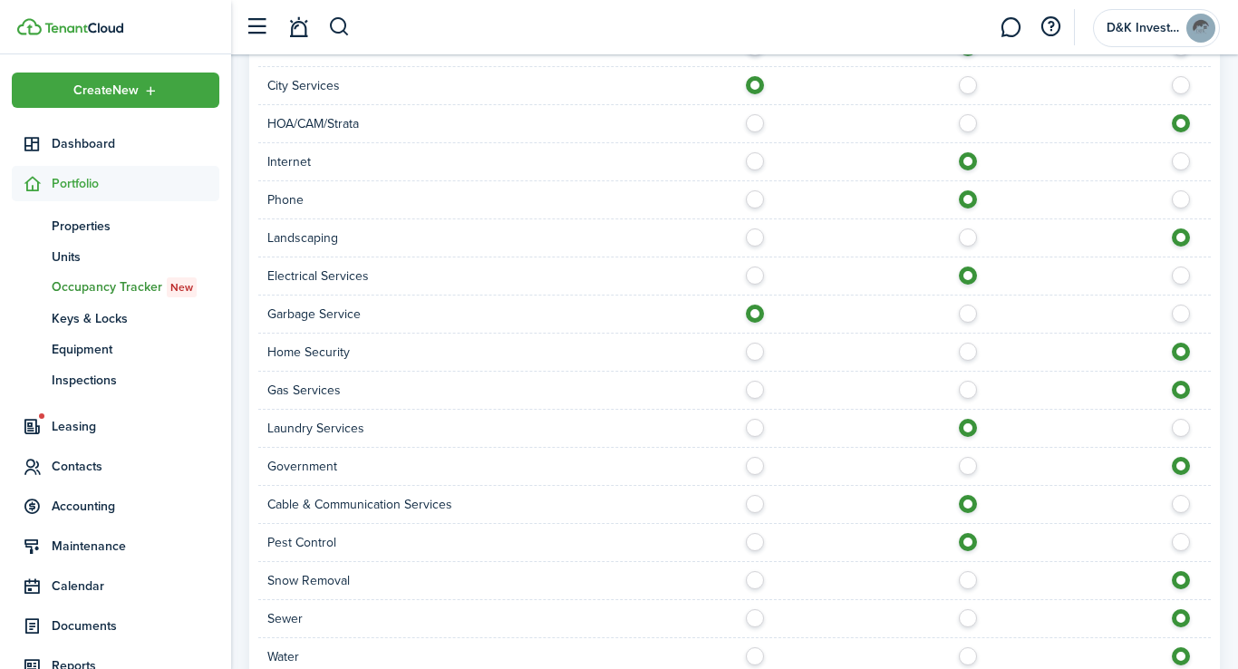
click at [969, 580] on label at bounding box center [973, 575] width 32 height 9
radio input "true"
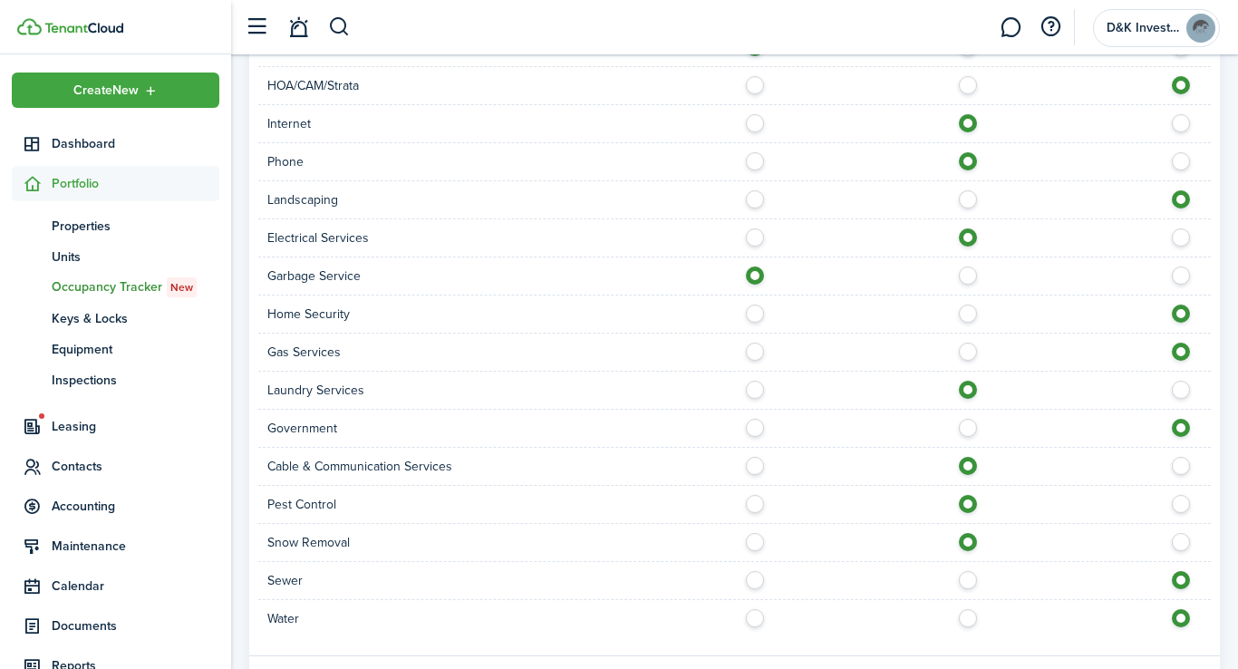
scroll to position [1250, 0]
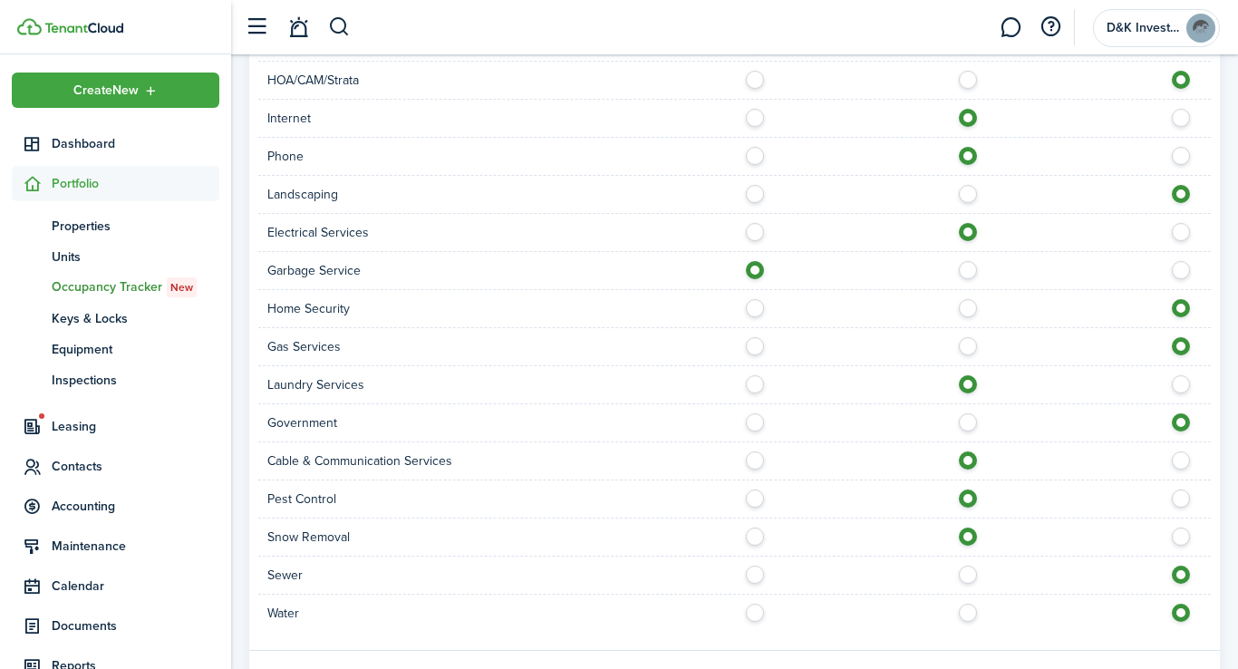
click at [751, 572] on label at bounding box center [760, 569] width 32 height 9
radio input "true"
click at [756, 609] on label at bounding box center [760, 608] width 32 height 9
radio input "true"
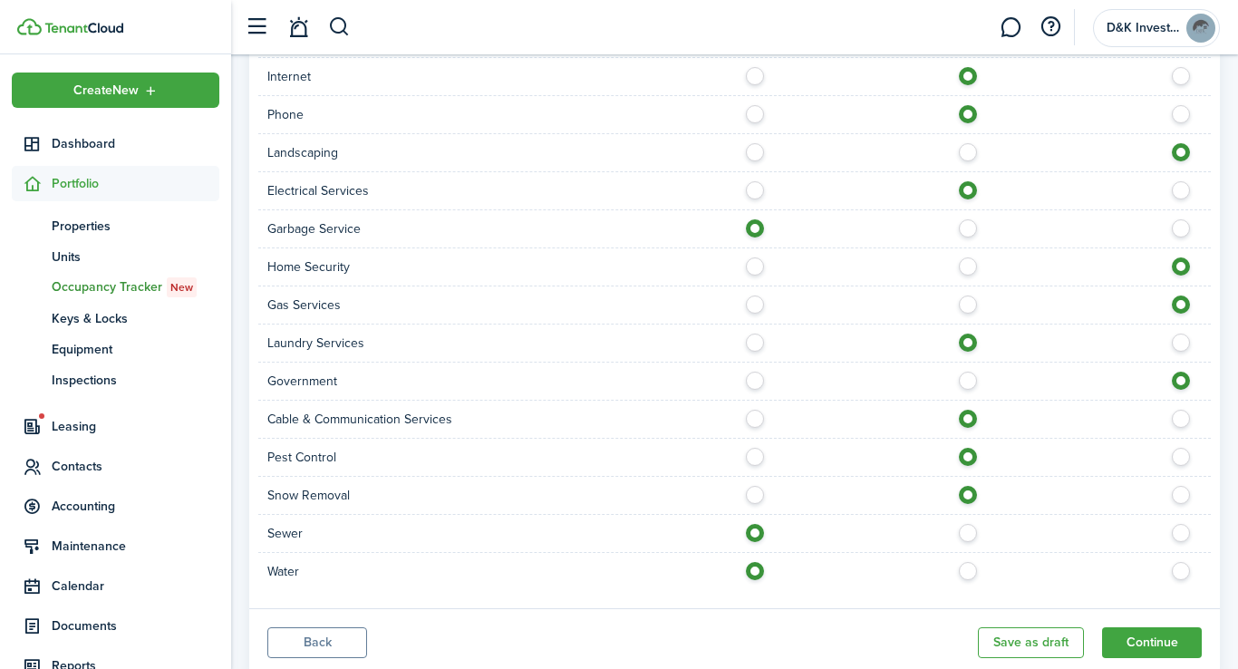
scroll to position [1348, 0]
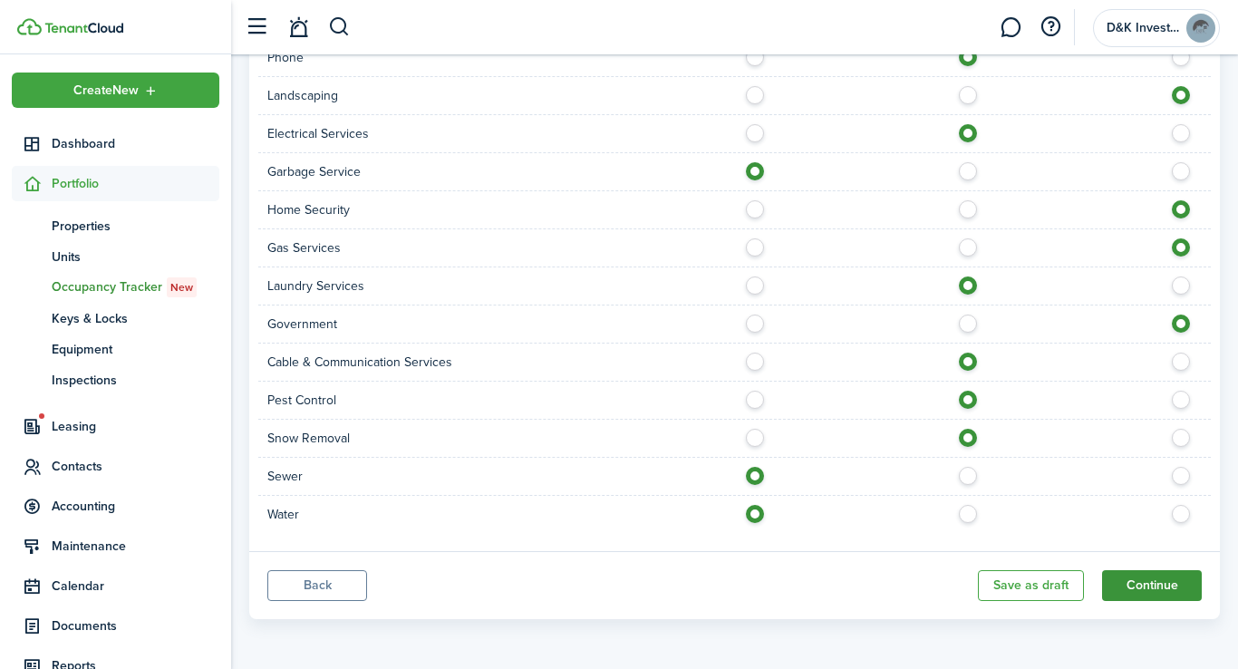
click at [1139, 579] on button "Continue" at bounding box center [1152, 585] width 100 height 31
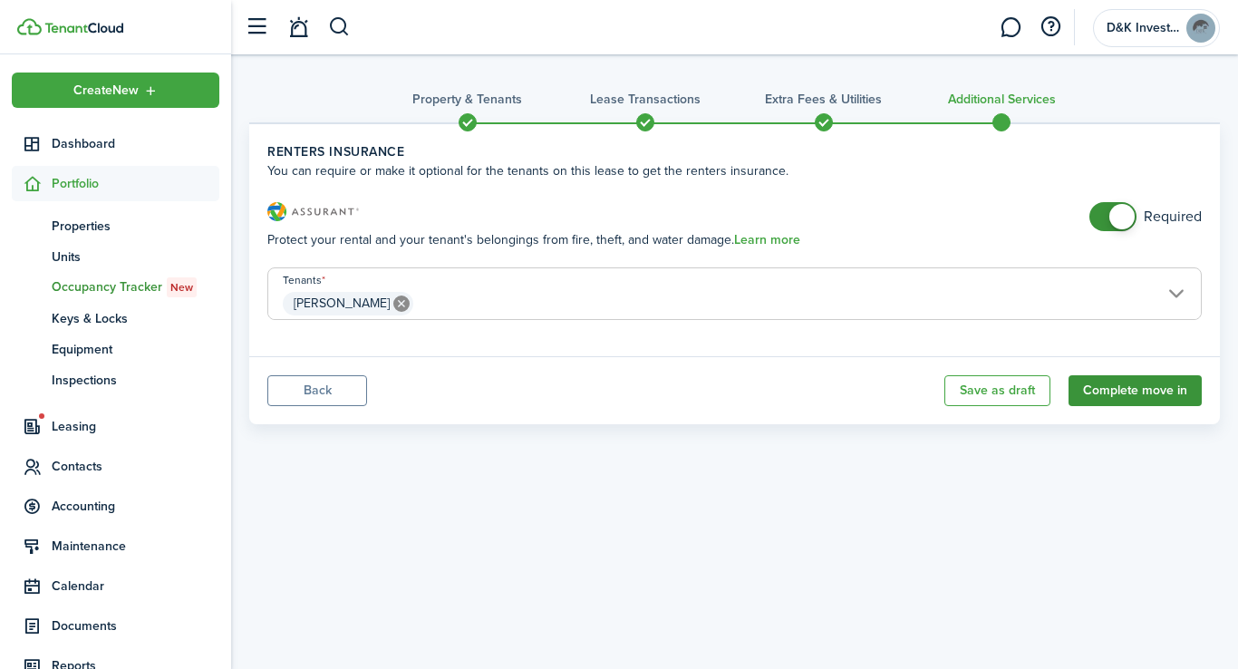
click at [1140, 394] on button "Complete move in" at bounding box center [1134, 390] width 133 height 31
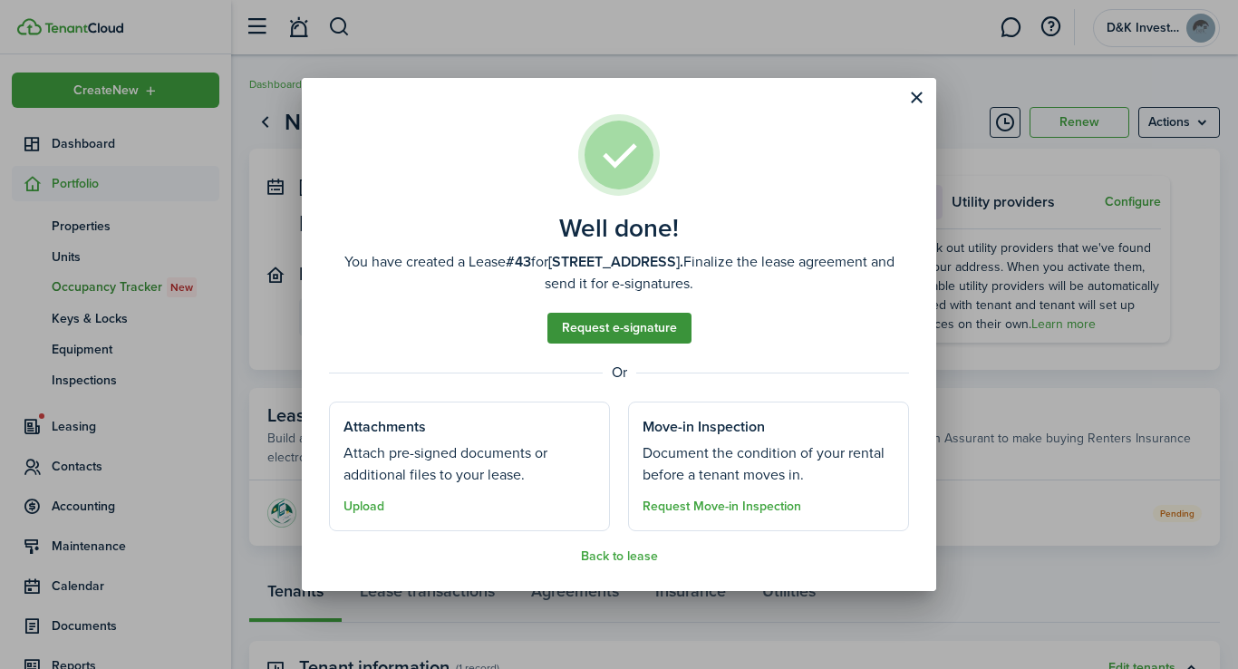
click at [614, 328] on link "Request e-signature" at bounding box center [619, 328] width 144 height 31
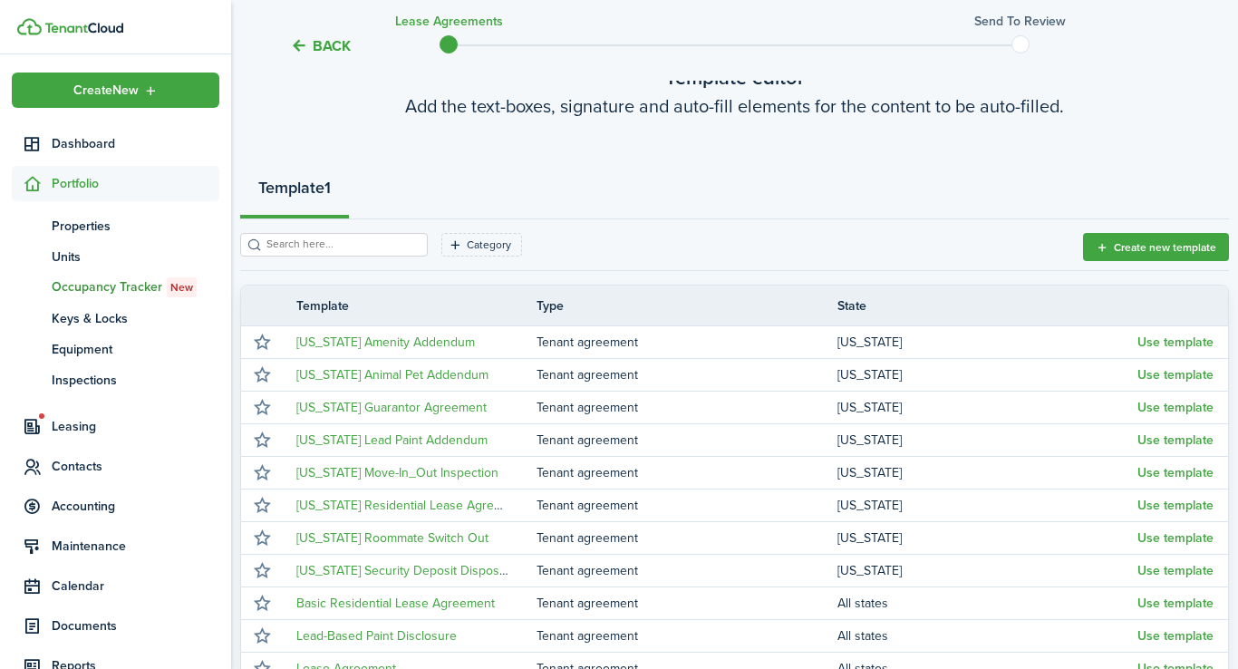
scroll to position [34, 0]
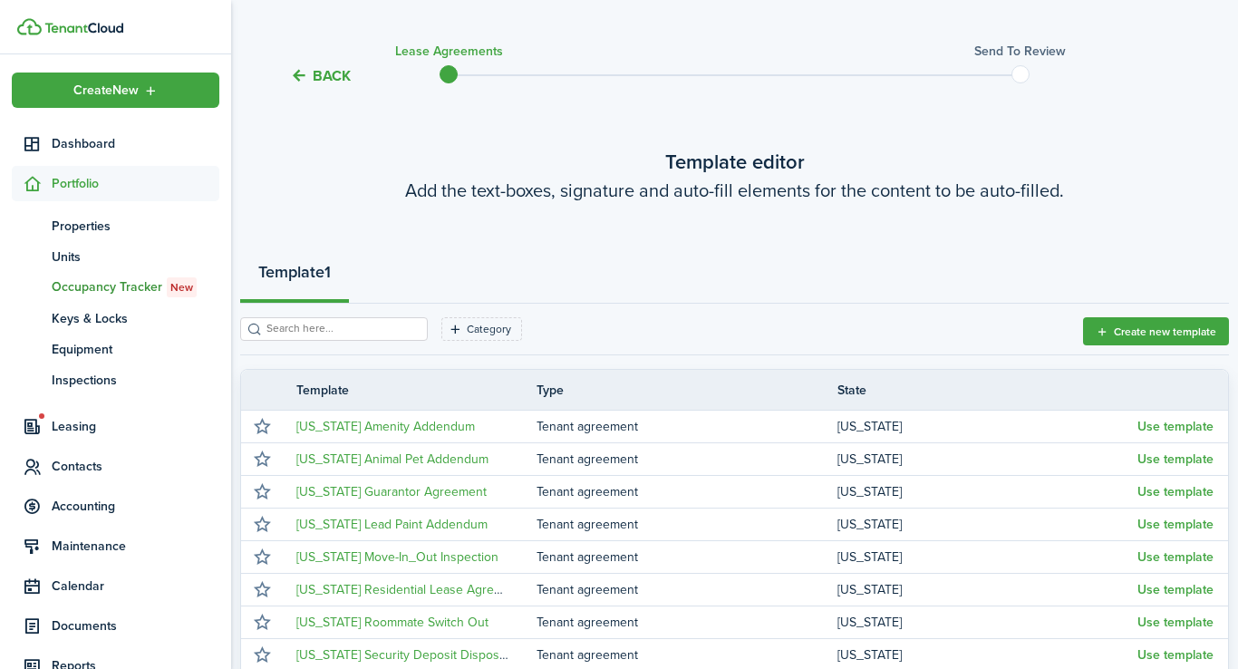
click at [314, 80] on button "Back" at bounding box center [320, 75] width 61 height 19
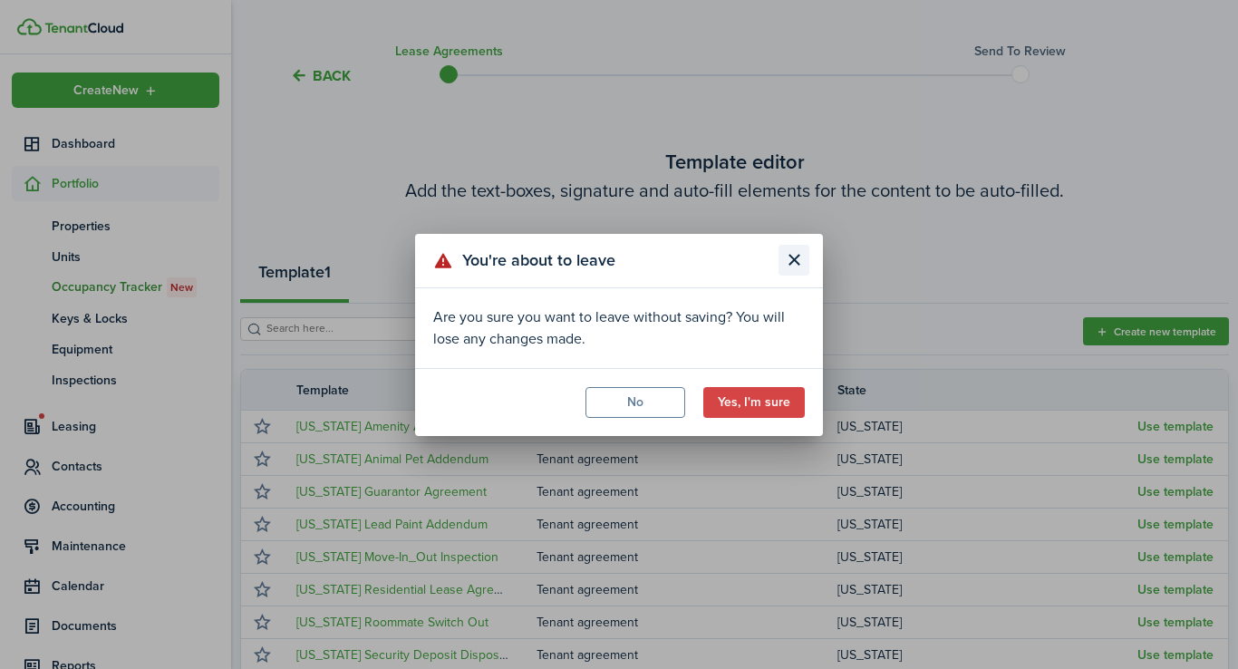
click at [789, 263] on button "Close modal" at bounding box center [793, 260] width 31 height 31
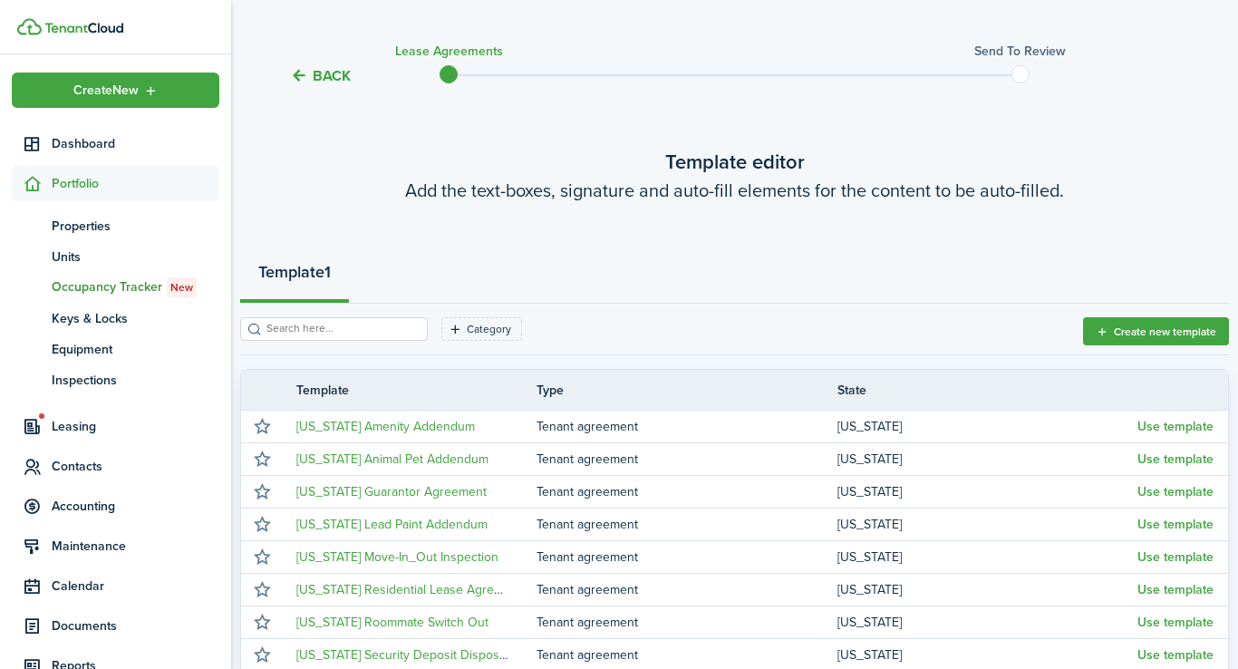
scroll to position [391, 0]
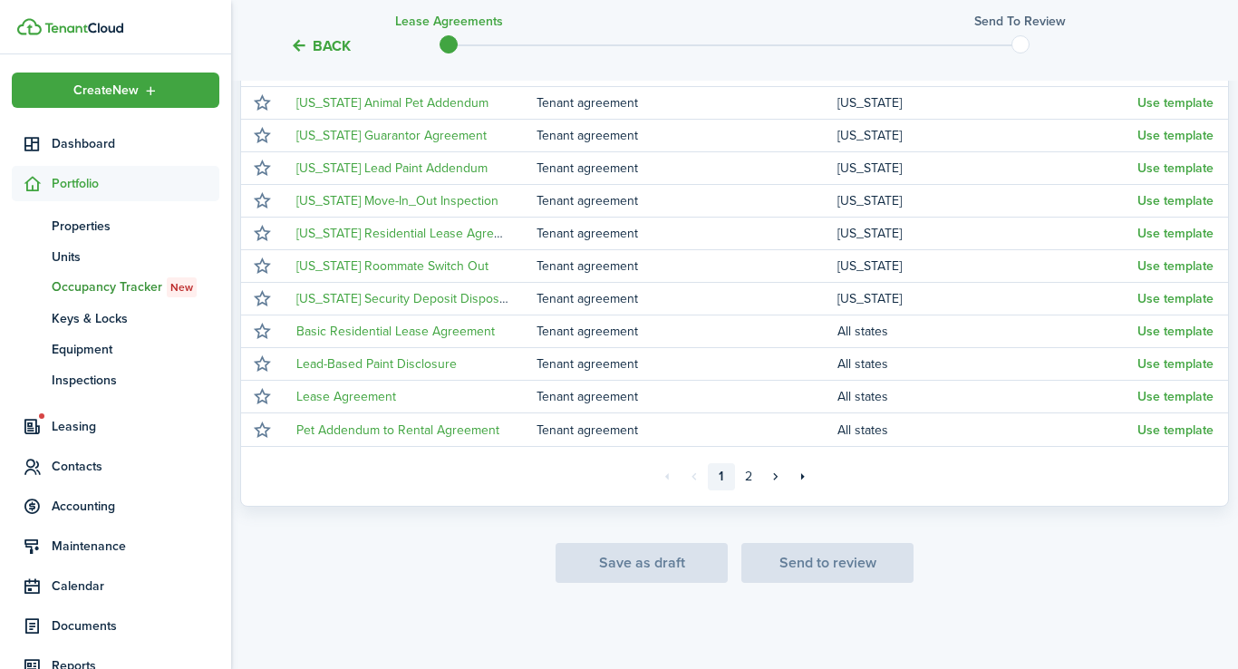
click at [640, 569] on div "Save as draft Send to review" at bounding box center [734, 563] width 989 height 40
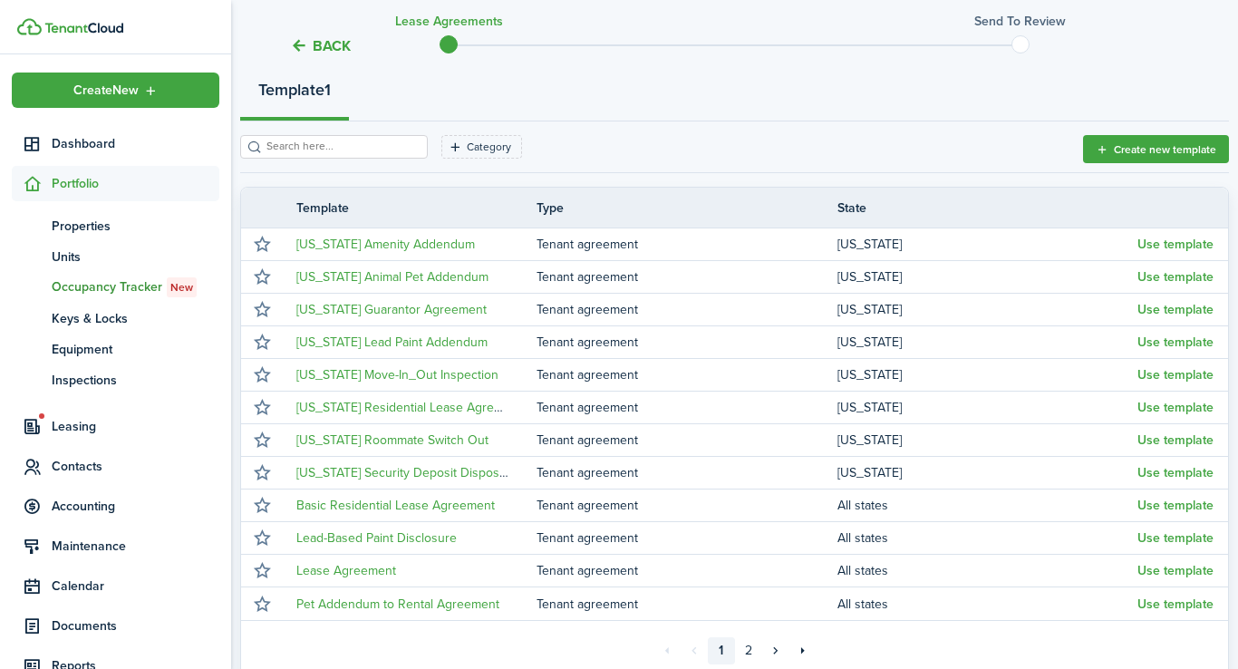
scroll to position [0, 0]
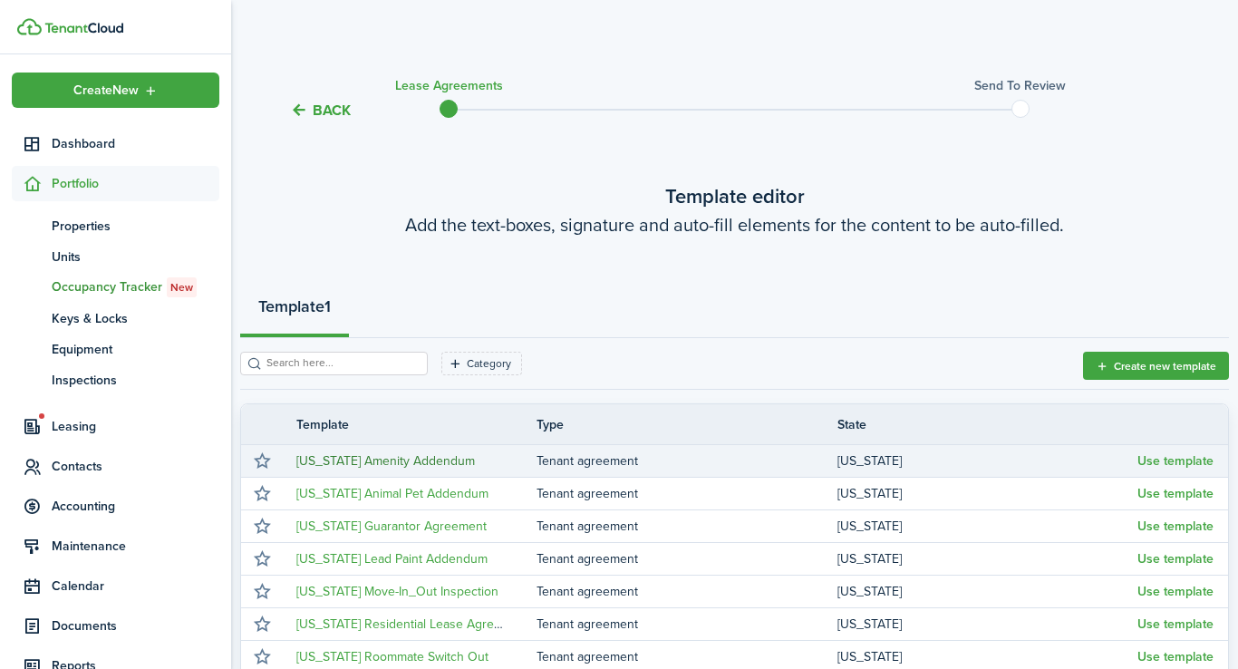
click at [373, 453] on link "[US_STATE] Amenity Addendum" at bounding box center [385, 460] width 179 height 19
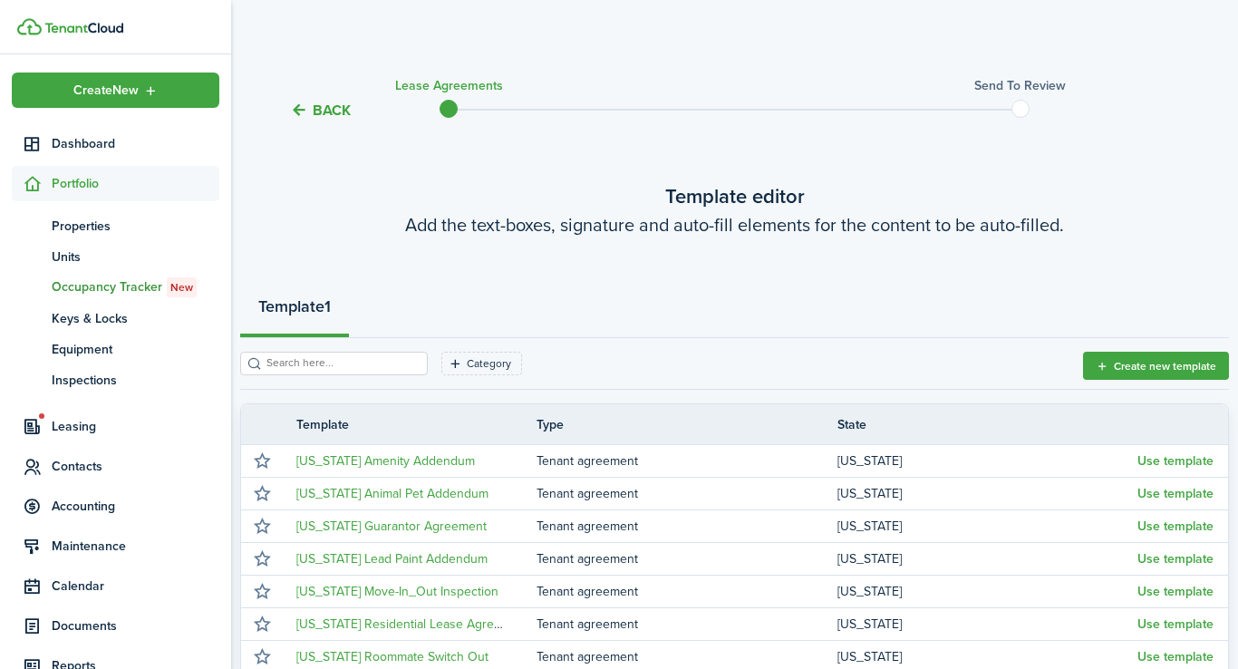
click at [327, 105] on button "Back" at bounding box center [320, 110] width 61 height 19
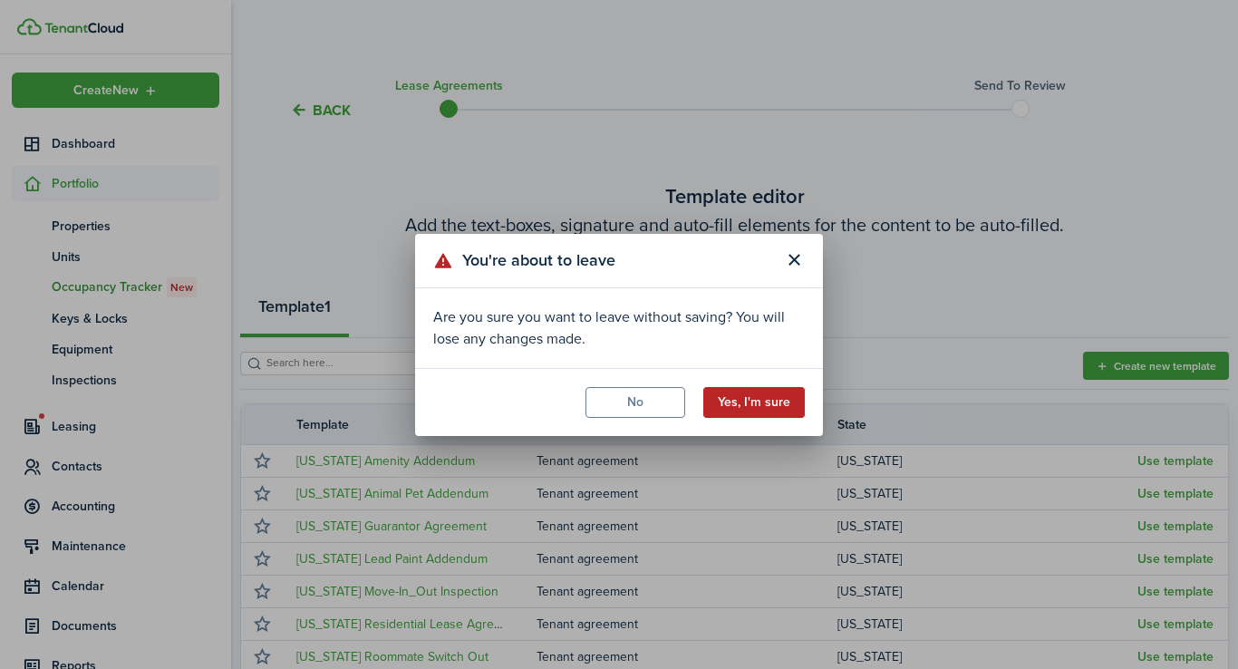
click at [769, 402] on button "Yes, I'm sure" at bounding box center [753, 402] width 101 height 31
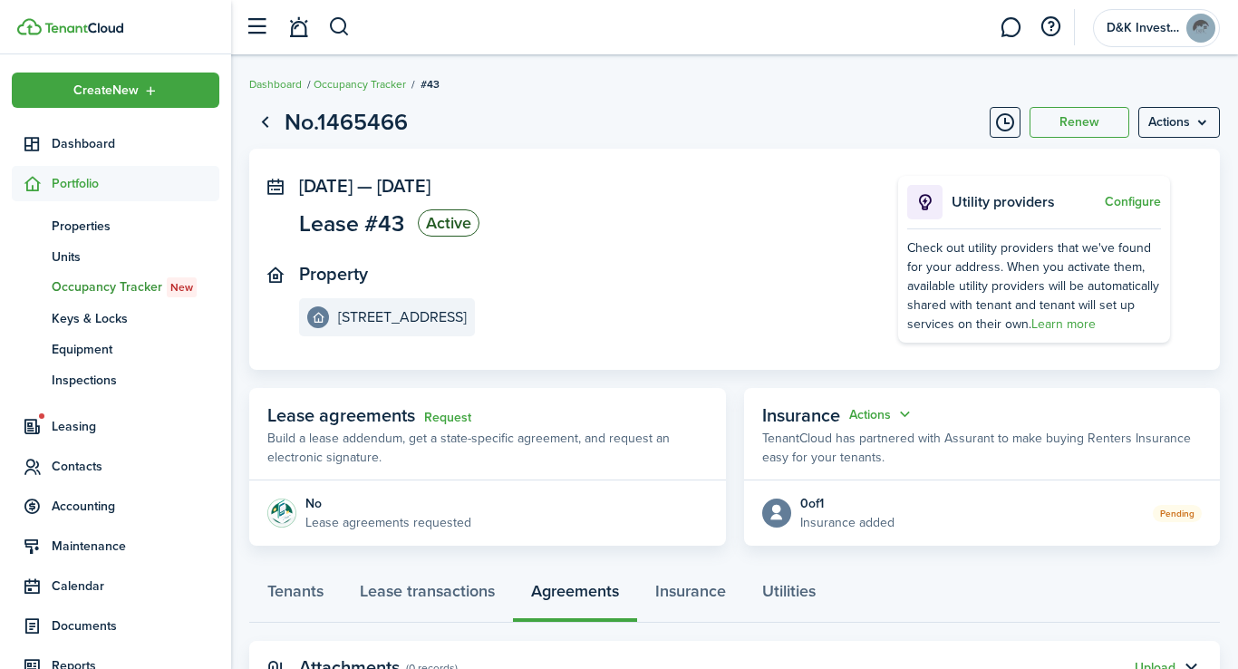
click at [588, 77] on breadcrumb "Dashboard Occupancy Tracker #43" at bounding box center [734, 75] width 971 height 42
click at [264, 123] on link "Go back" at bounding box center [264, 122] width 31 height 31
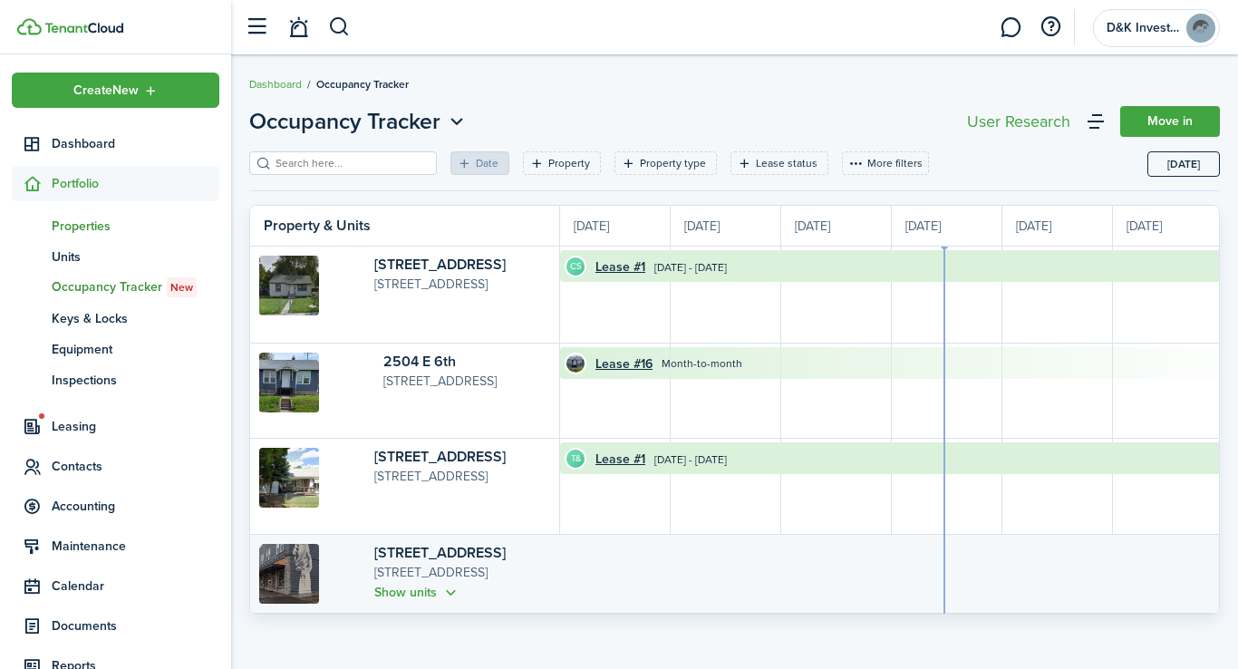
scroll to position [0, 332]
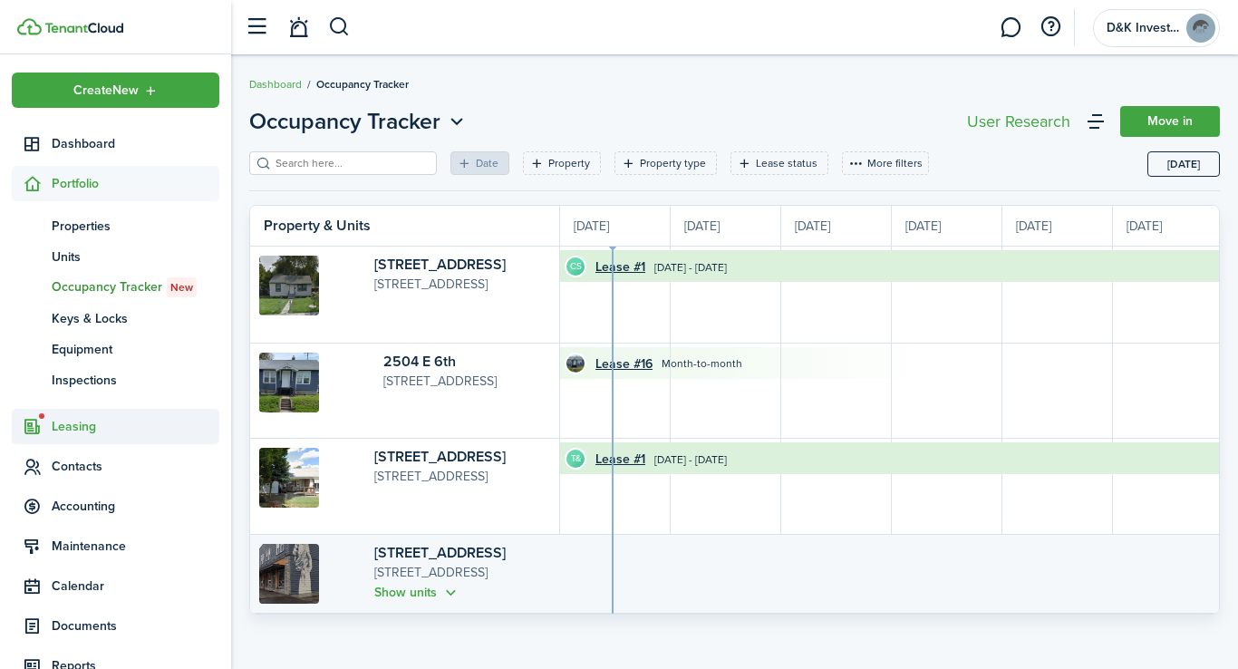
click at [92, 429] on span "Leasing" at bounding box center [136, 426] width 168 height 19
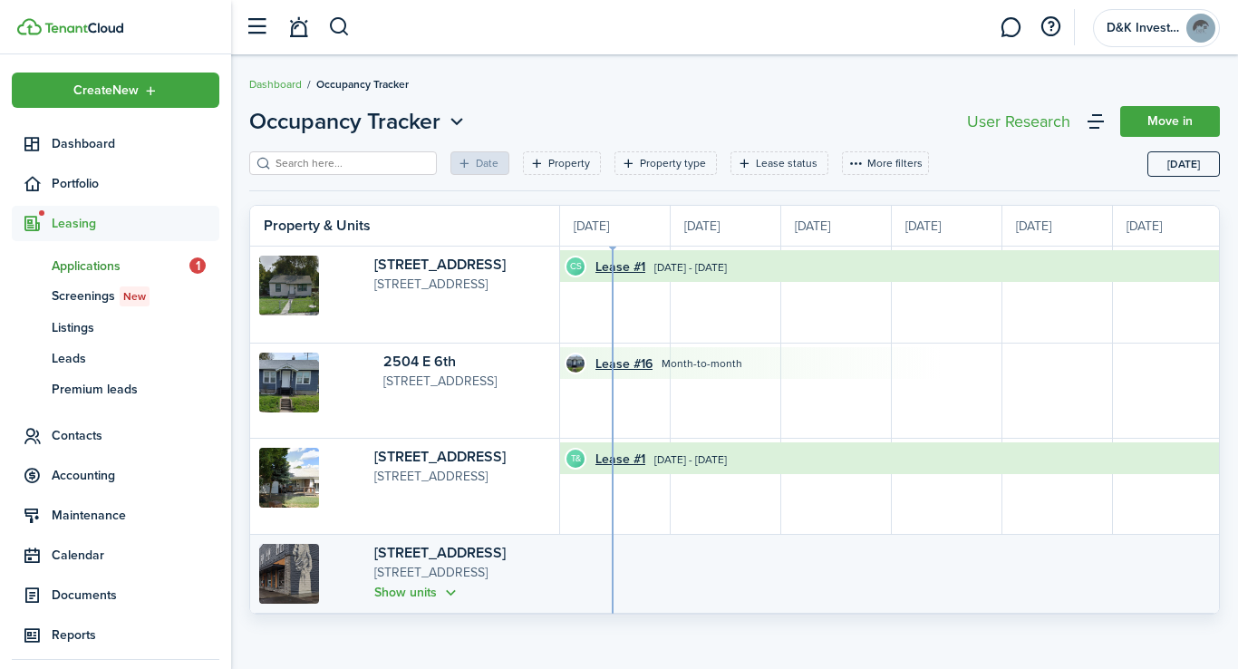
click at [82, 267] on span "Applications" at bounding box center [121, 265] width 138 height 19
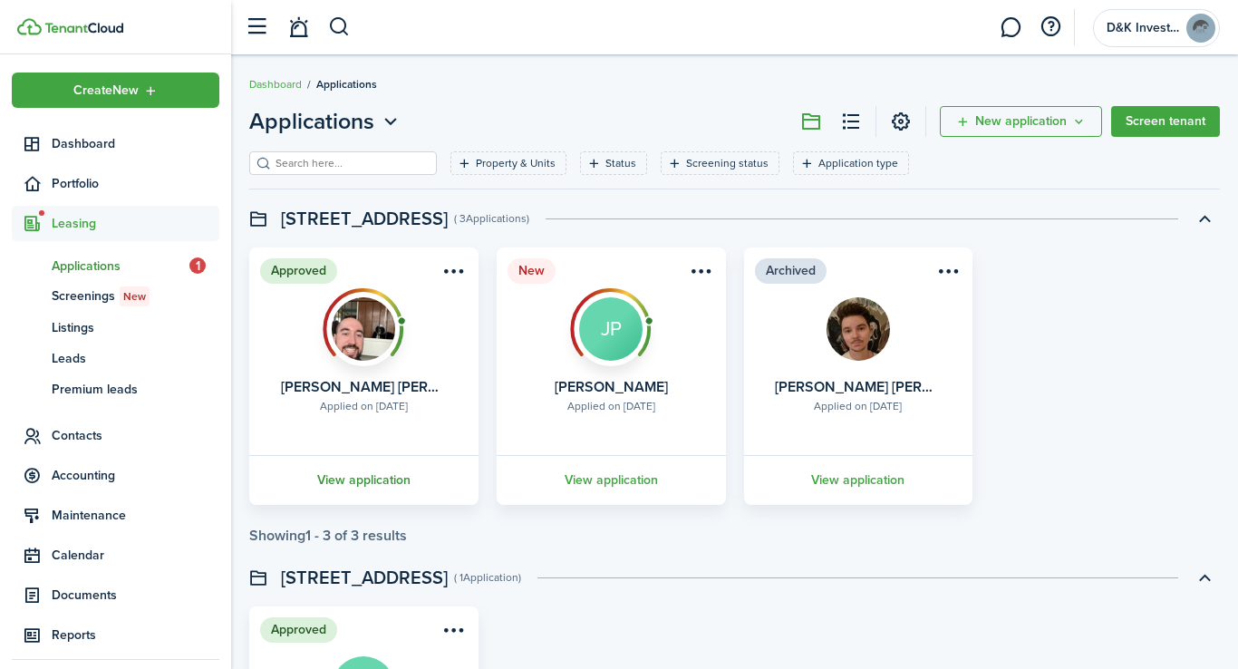
click at [380, 480] on link "View application" at bounding box center [363, 480] width 235 height 50
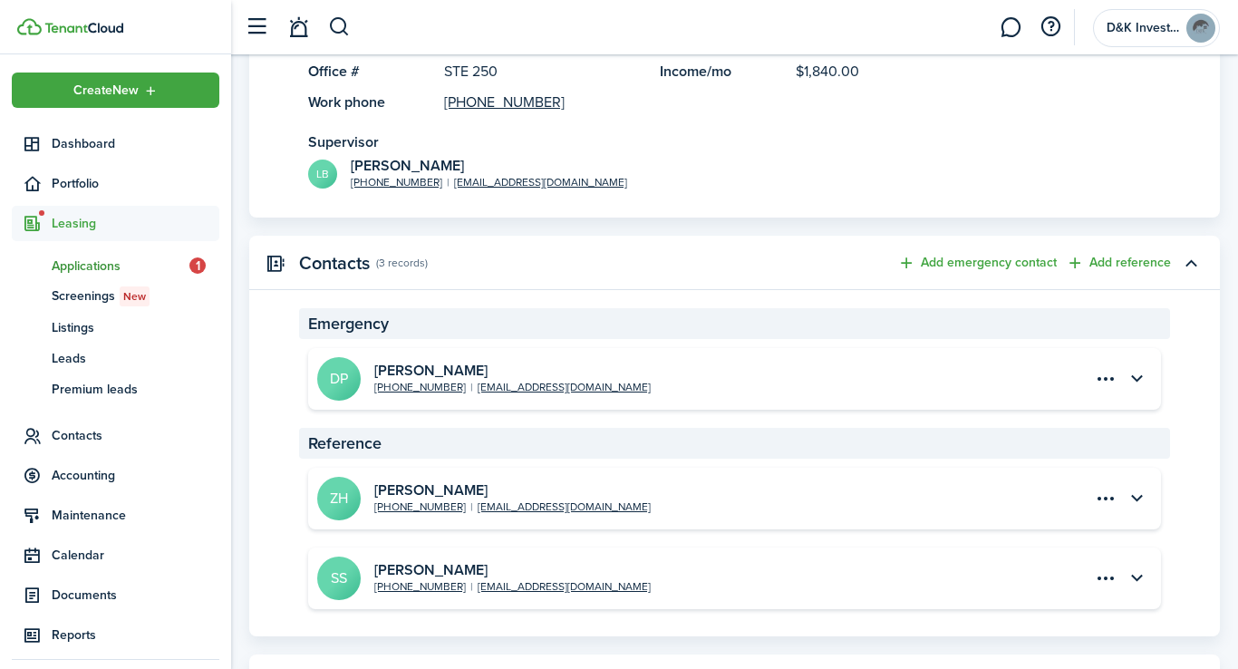
scroll to position [2113, 0]
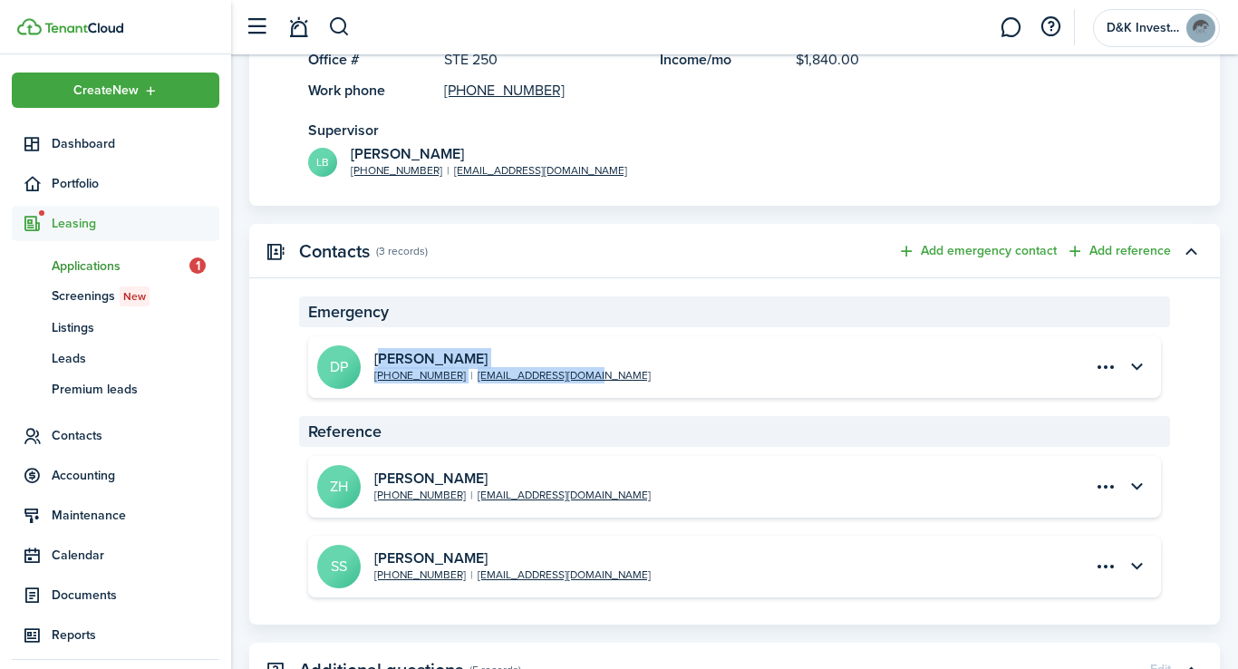
drag, startPoint x: 589, startPoint y: 424, endPoint x: 378, endPoint y: 401, distance: 212.4
click at [378, 389] on short-info-main "DP [PERSON_NAME] [PHONE_NUMBER] [EMAIL_ADDRESS][DOMAIN_NAME]" at bounding box center [510, 366] width 387 height 43
copy div "[PERSON_NAME] [PHONE_NUMBER] [EMAIL_ADDRESS][DOMAIN_NAME]"
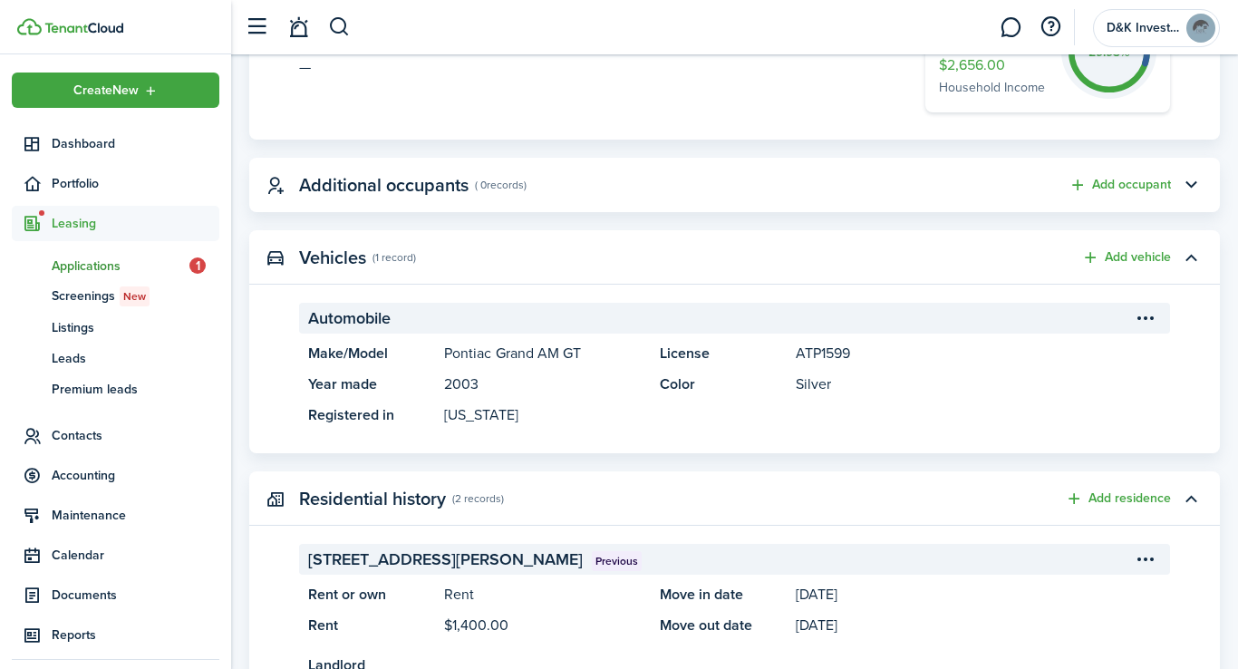
scroll to position [0, 0]
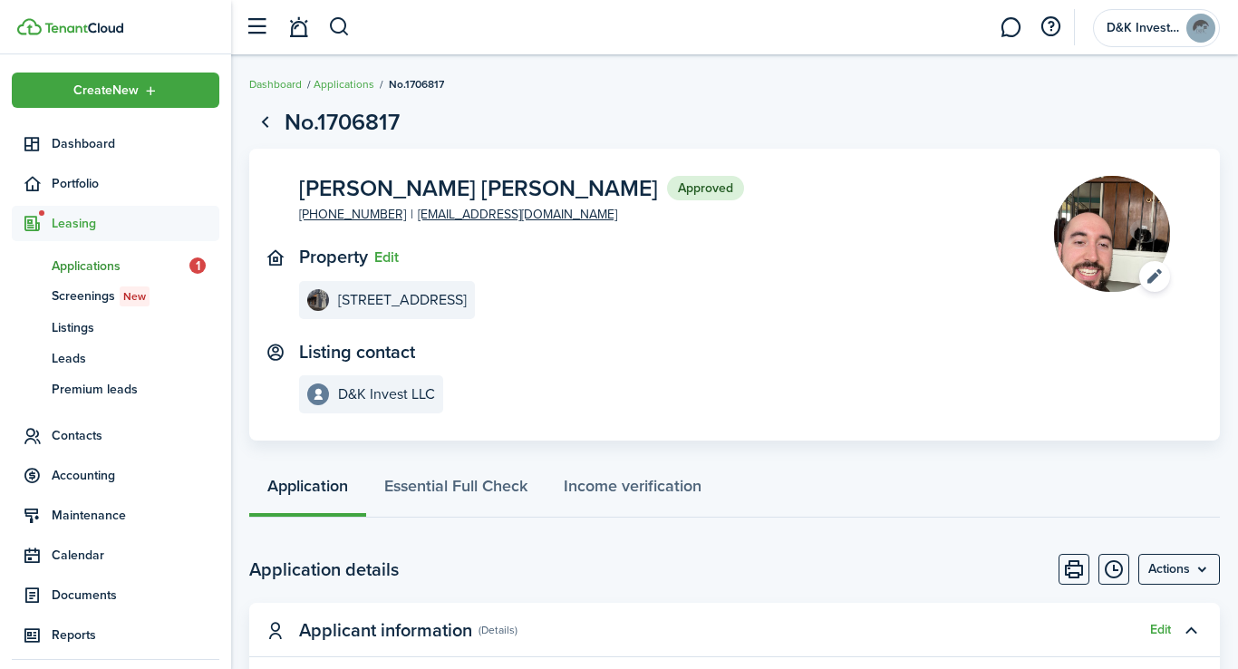
click at [300, 188] on span "[PERSON_NAME] [PERSON_NAME]" at bounding box center [478, 188] width 359 height 23
drag, startPoint x: 300, startPoint y: 188, endPoint x: 530, endPoint y: 179, distance: 230.4
click at [530, 179] on span "[PERSON_NAME] [PERSON_NAME]" at bounding box center [478, 188] width 359 height 23
copy span "[PERSON_NAME] [PERSON_NAME]"
click at [569, 238] on panel-main-inner "[PERSON_NAME] [PERSON_NAME] Approved [PHONE_NUMBER] [EMAIL_ADDRESS][DOMAIN_NAME…" at bounding box center [649, 295] width 701 height 238
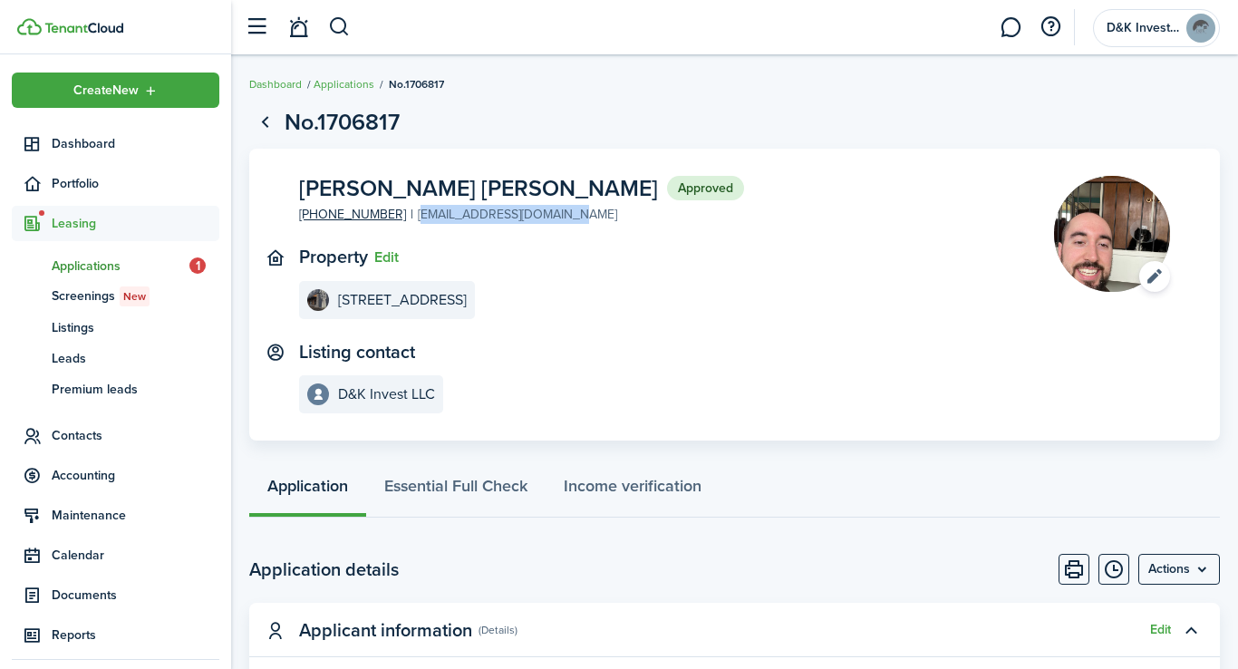
drag, startPoint x: 565, startPoint y: 216, endPoint x: 402, endPoint y: 211, distance: 163.2
click at [402, 211] on panel-main-content "[PERSON_NAME] [PERSON_NAME] Approved [PHONE_NUMBER] [EMAIL_ADDRESS][DOMAIN_NAME]" at bounding box center [521, 200] width 445 height 49
copy link "[EMAIL_ADDRESS][DOMAIN_NAME]"
click at [266, 119] on link "Go back" at bounding box center [264, 122] width 31 height 31
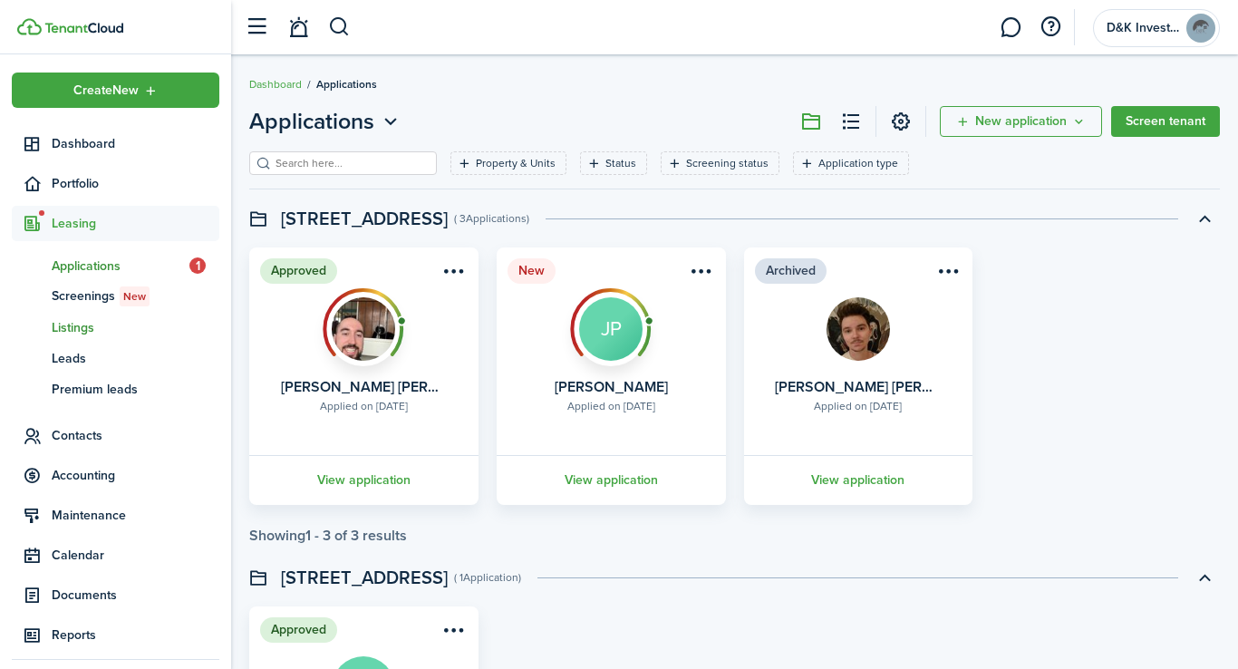
click at [71, 315] on link "ls Listings" at bounding box center [116, 327] width 208 height 31
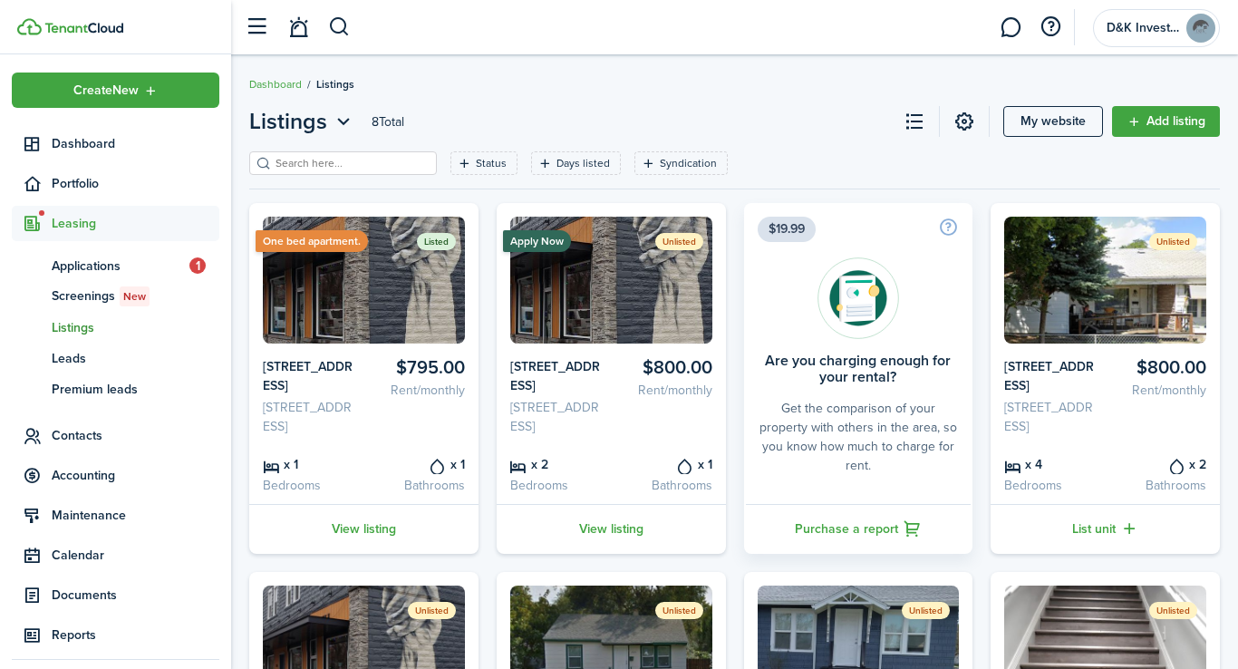
click at [424, 260] on img at bounding box center [364, 280] width 202 height 127
click at [372, 554] on link "View listing" at bounding box center [363, 529] width 229 height 50
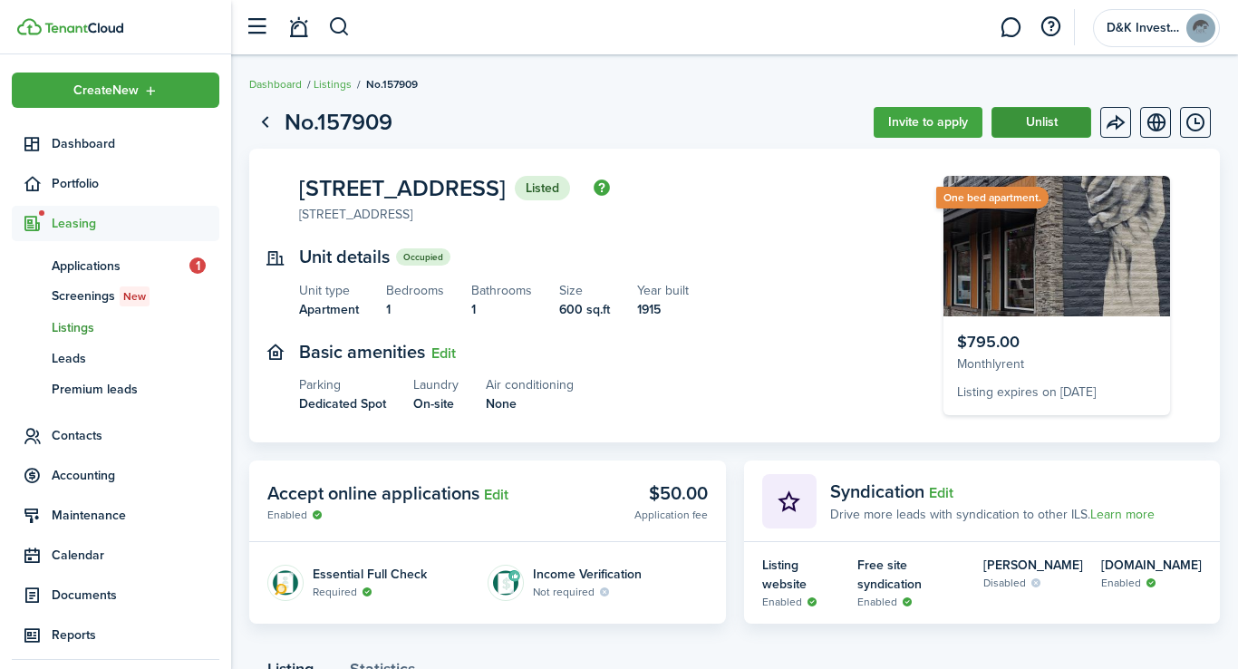
click at [1043, 121] on button "Unlist" at bounding box center [1041, 122] width 100 height 31
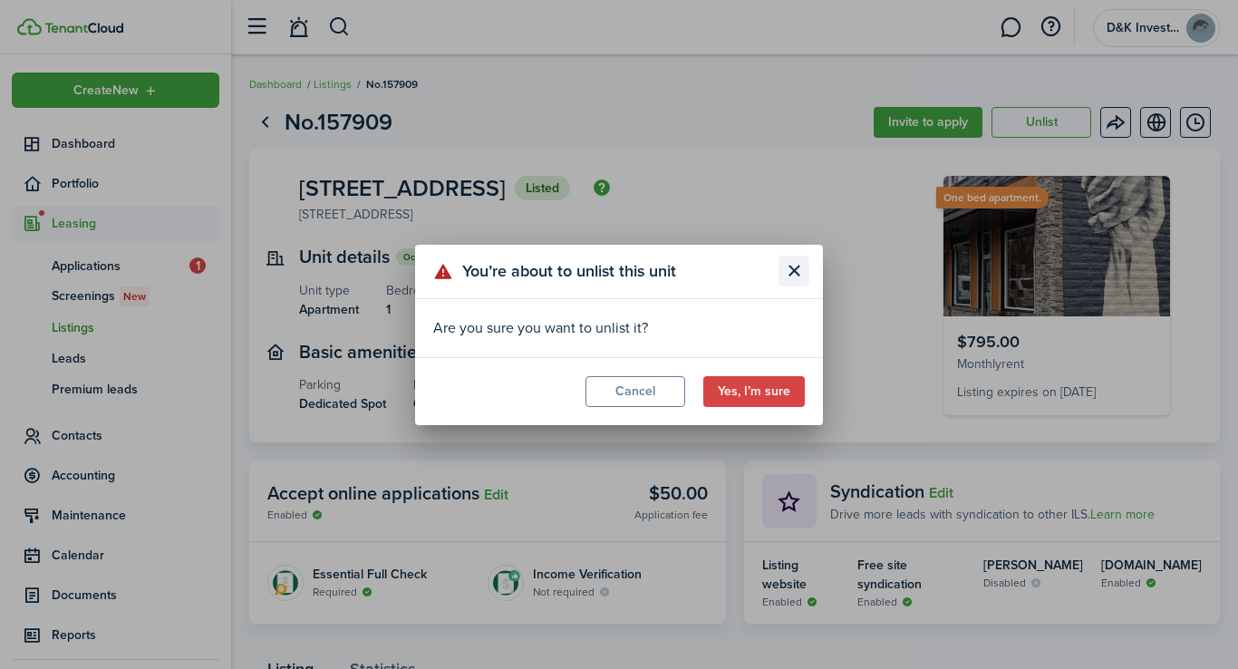
click at [790, 276] on button "Close modal" at bounding box center [793, 271] width 31 height 31
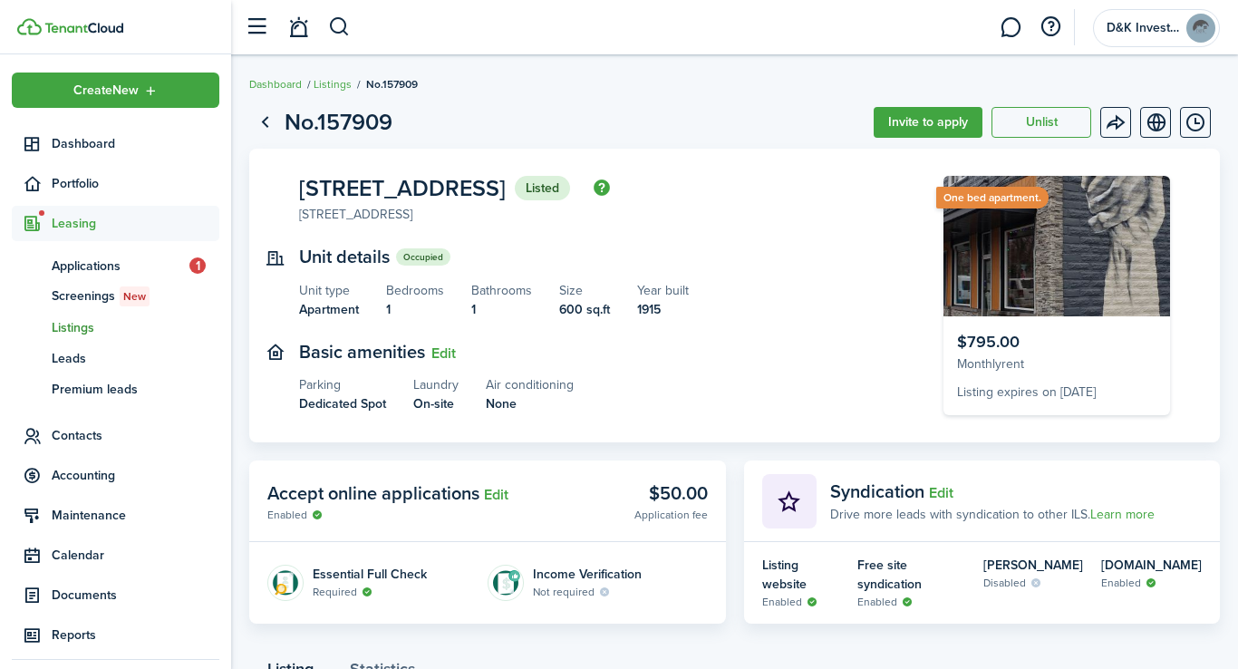
click at [864, 169] on panel-main-body "[STREET_ADDRESS] Listed [STREET_ADDRESS] Unit details Occupied Unit type Apartm…" at bounding box center [734, 296] width 971 height 294
click at [904, 122] on button "Invite to apply" at bounding box center [928, 122] width 109 height 31
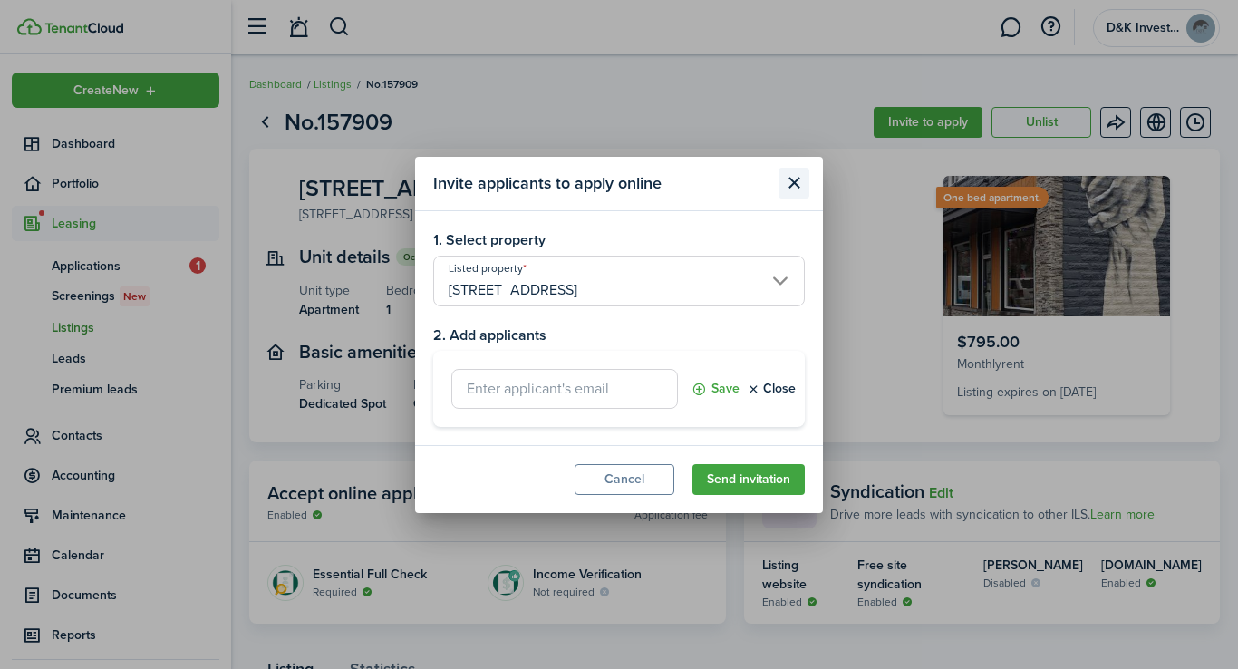
click at [793, 187] on button "Close modal" at bounding box center [793, 183] width 31 height 31
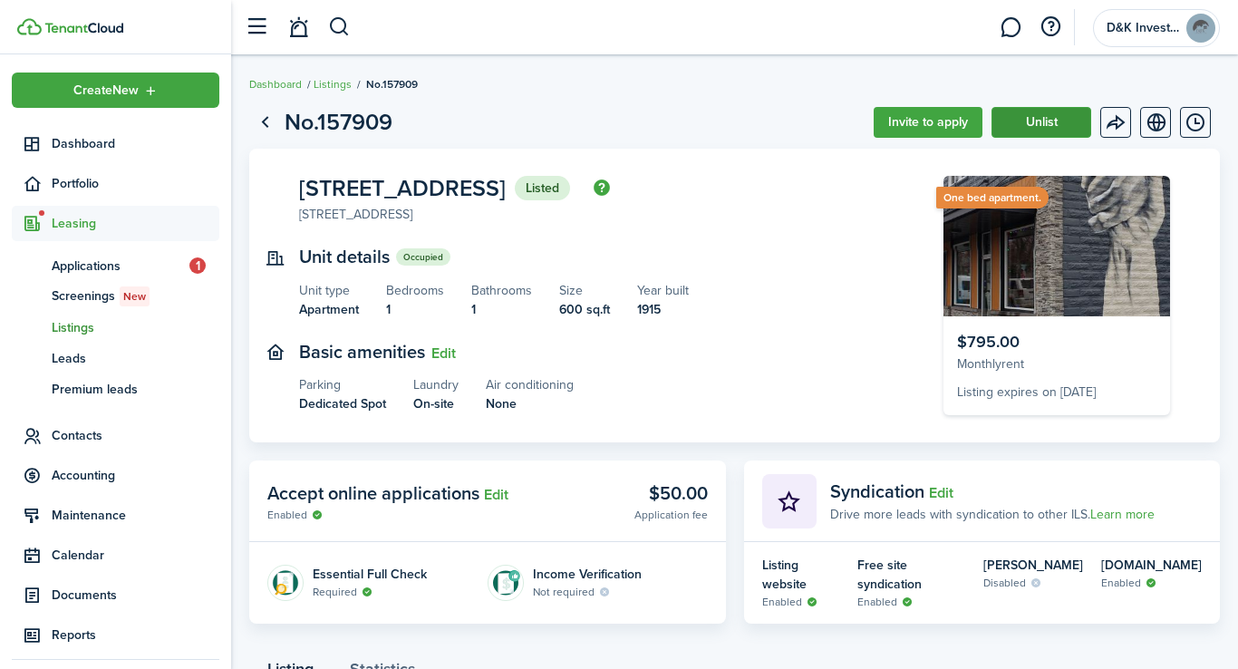
click at [1050, 113] on button "Unlist" at bounding box center [1041, 122] width 100 height 31
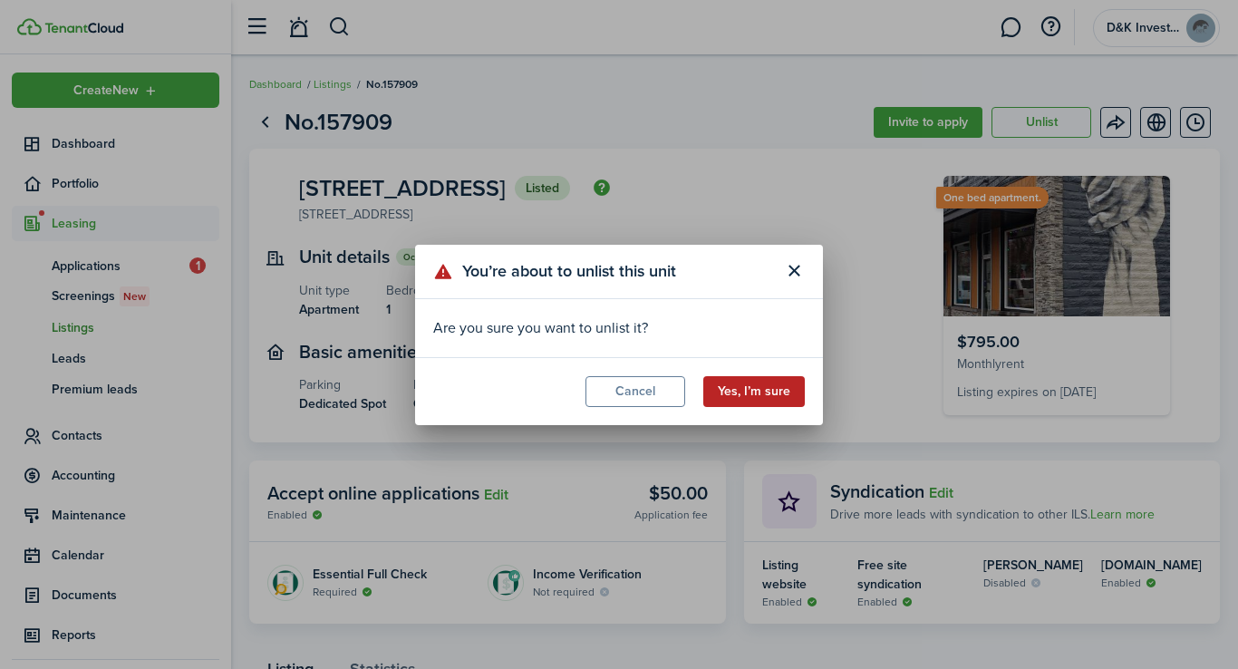
click at [760, 395] on button "Yes, I’m sure" at bounding box center [753, 391] width 101 height 31
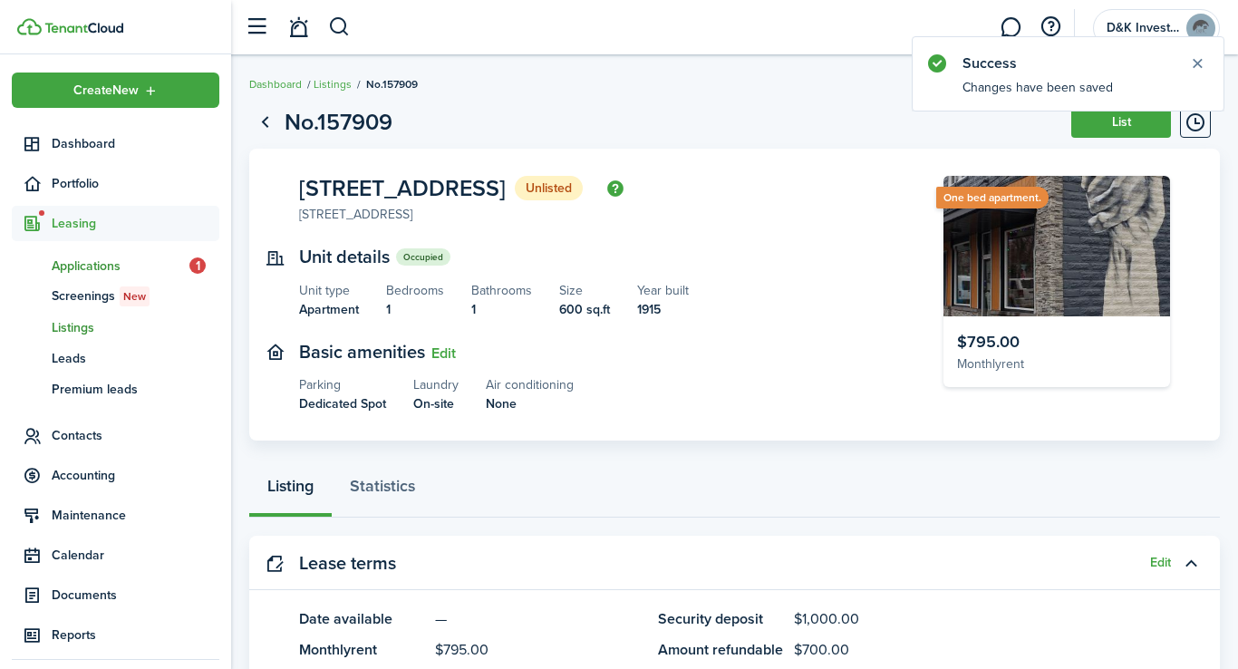
click at [91, 264] on span "Applications" at bounding box center [121, 265] width 138 height 19
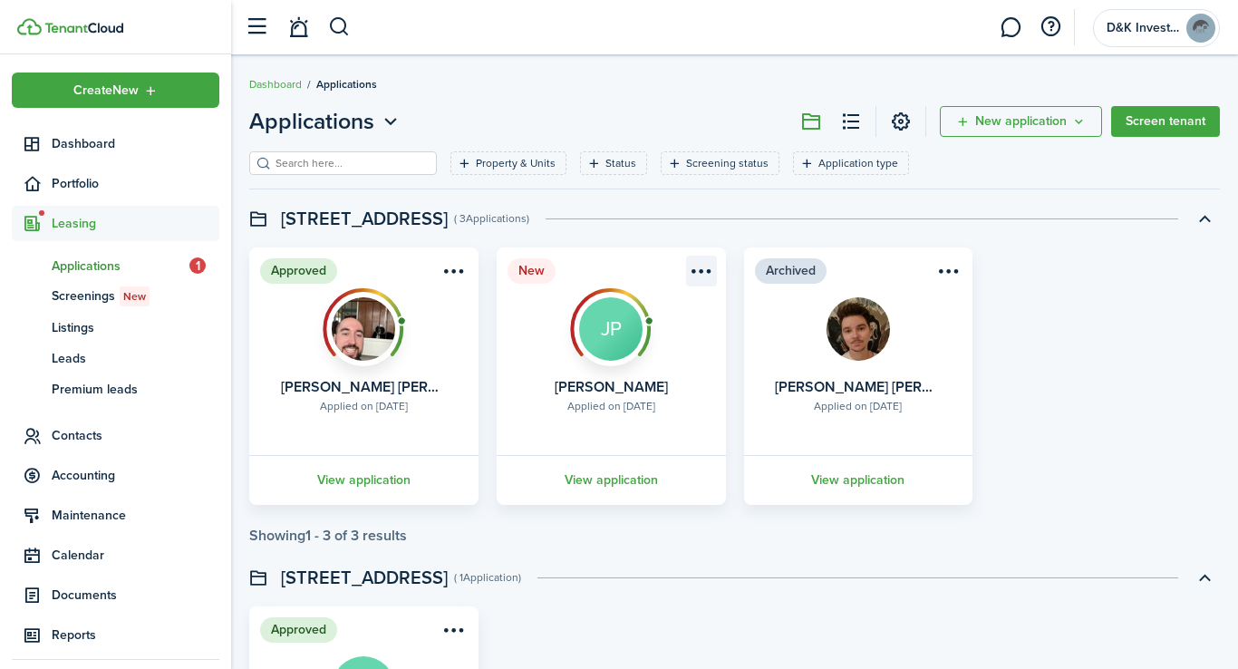
click at [705, 269] on menu-btn-icon "Open menu" at bounding box center [701, 271] width 31 height 31
click at [699, 231] on header "[STREET_ADDRESS] ( 3 Applications )" at bounding box center [734, 218] width 971 height 31
click at [391, 485] on link "View application" at bounding box center [363, 480] width 235 height 50
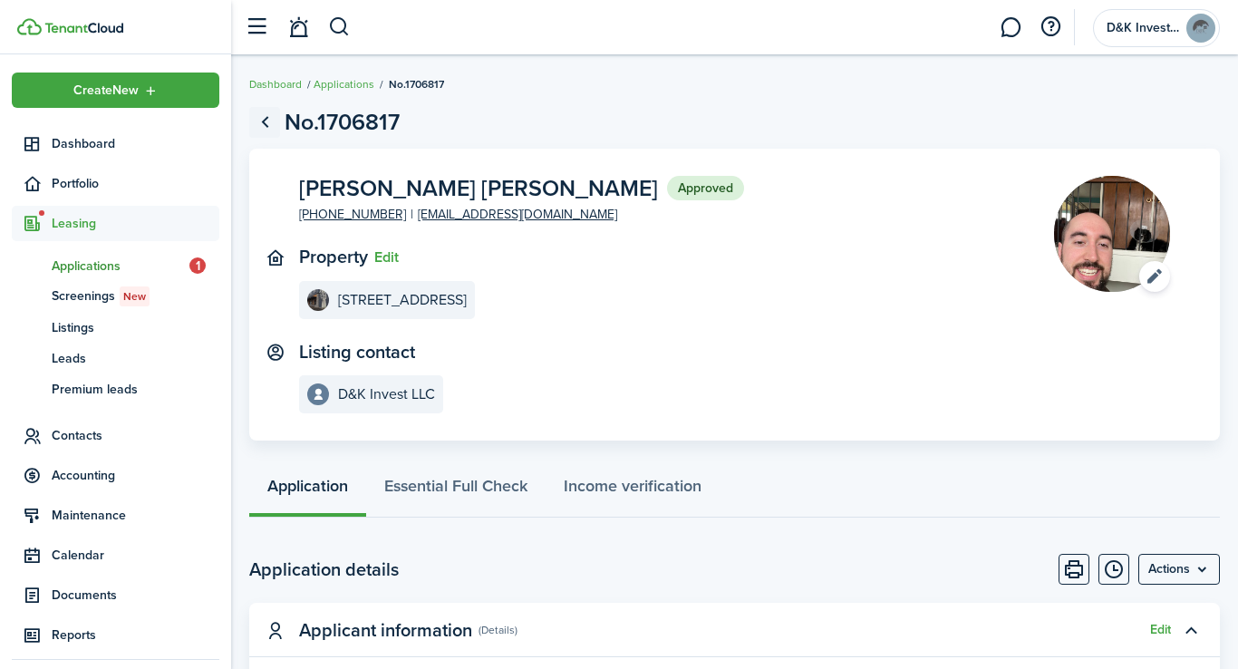
click at [266, 122] on link "Go back" at bounding box center [264, 122] width 31 height 31
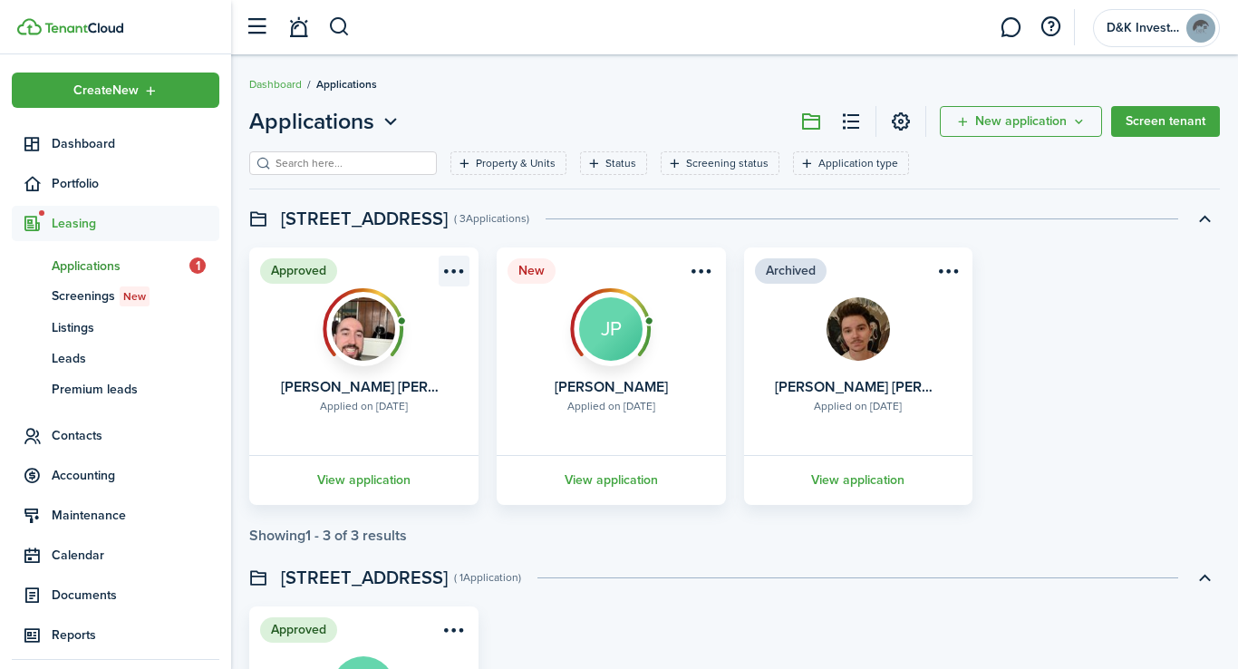
click at [449, 271] on menu-btn-icon "Open menu" at bounding box center [454, 271] width 31 height 31
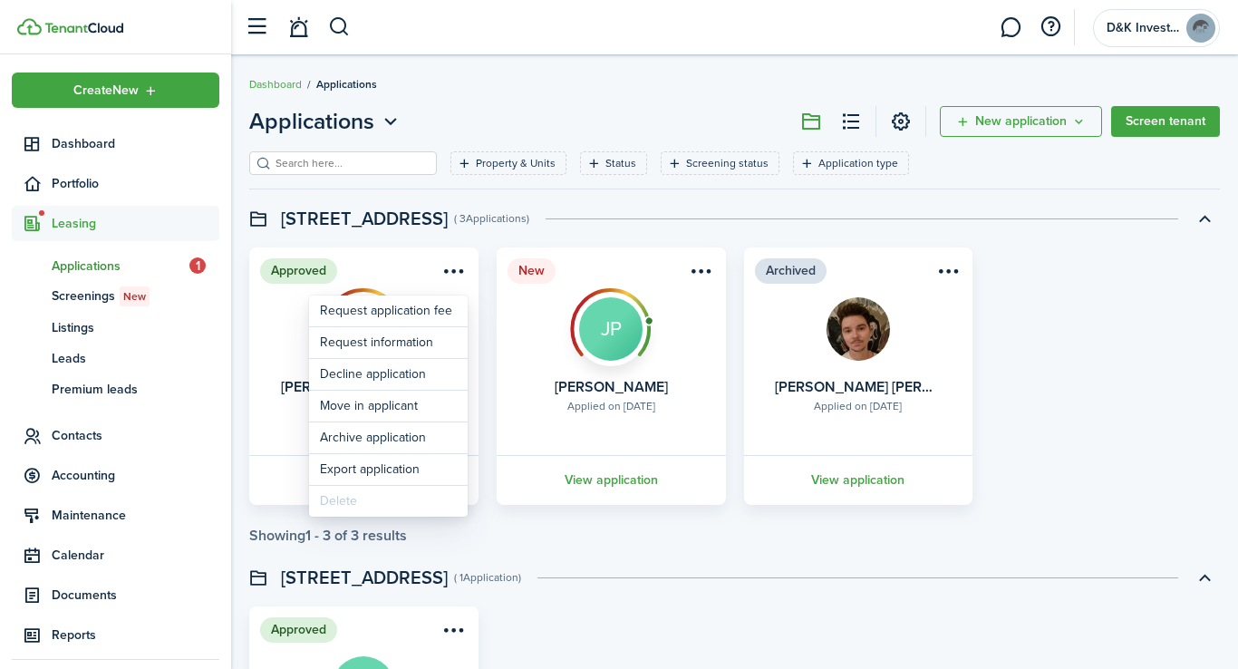
click at [496, 530] on swimlane-page-total "Showing 1 - 3 of 3 results" at bounding box center [734, 535] width 971 height 16
